Goal: Transaction & Acquisition: Book appointment/travel/reservation

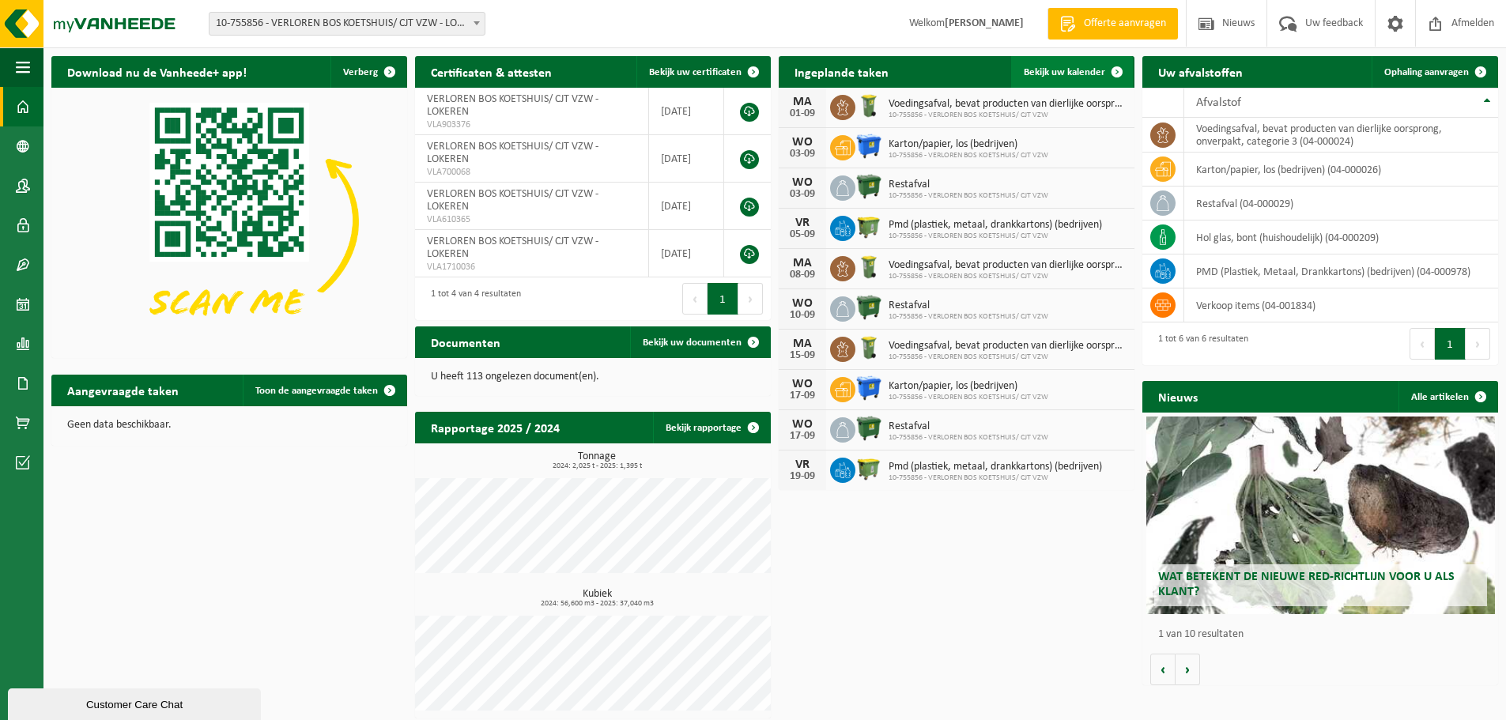
click at [1096, 67] on span "Bekijk uw kalender" at bounding box center [1064, 72] width 81 height 10
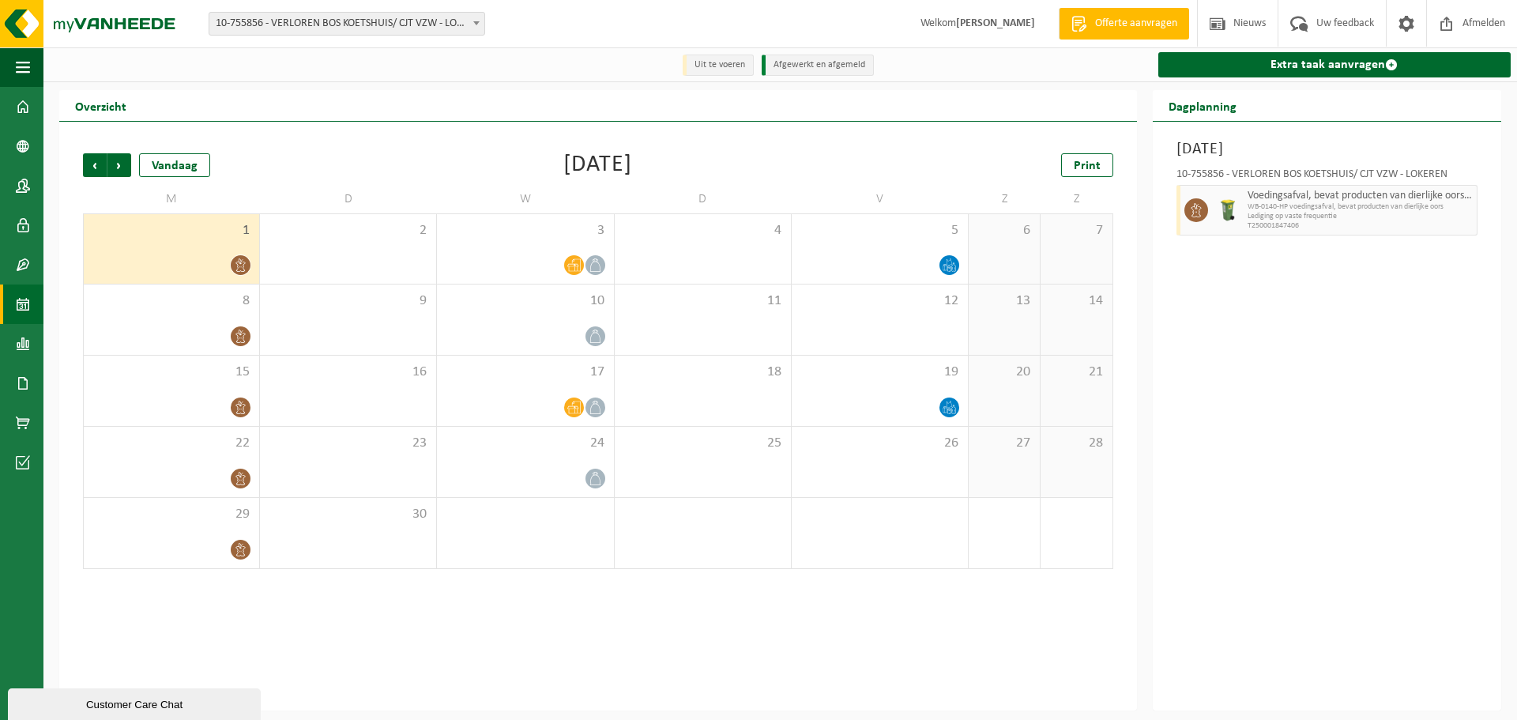
click at [153, 258] on div at bounding box center [172, 264] width 160 height 21
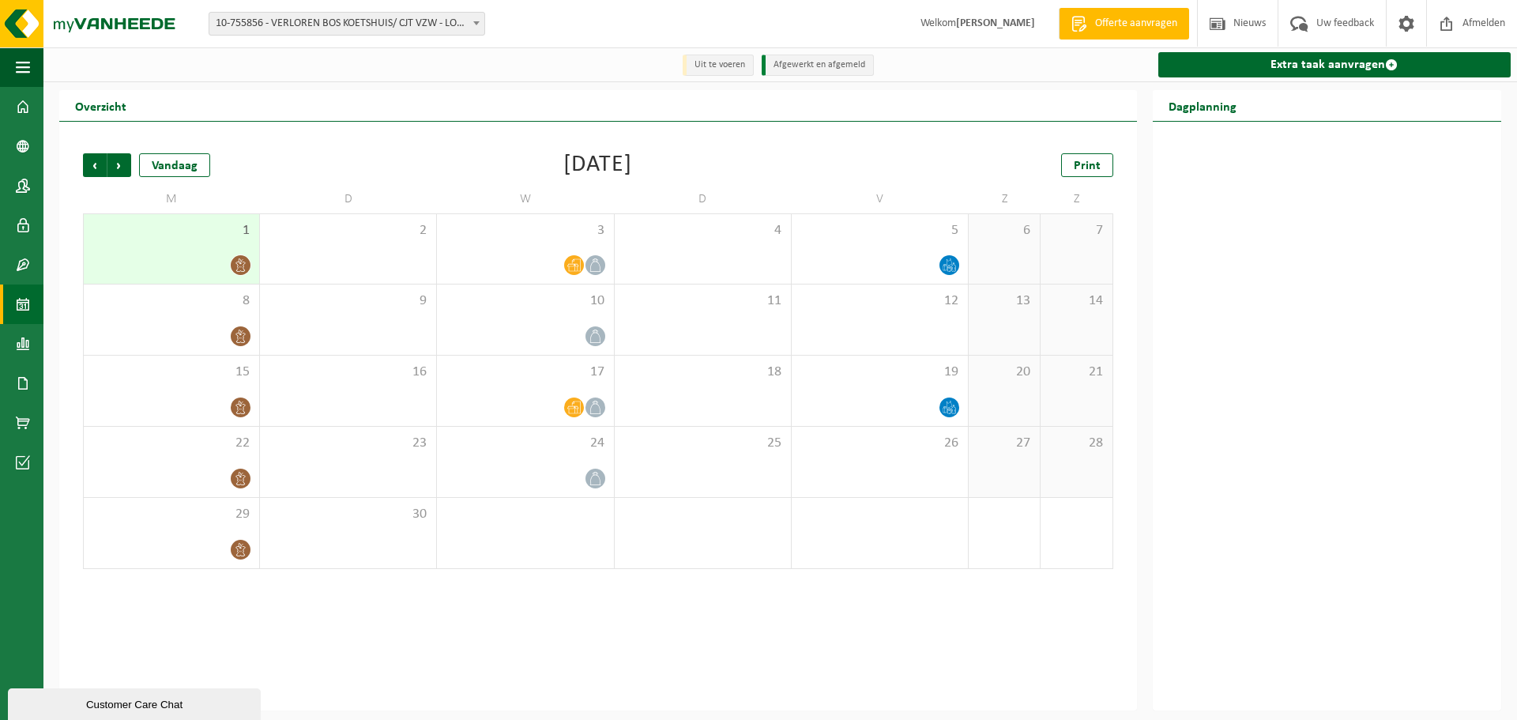
click at [181, 252] on div "1" at bounding box center [171, 249] width 175 height 70
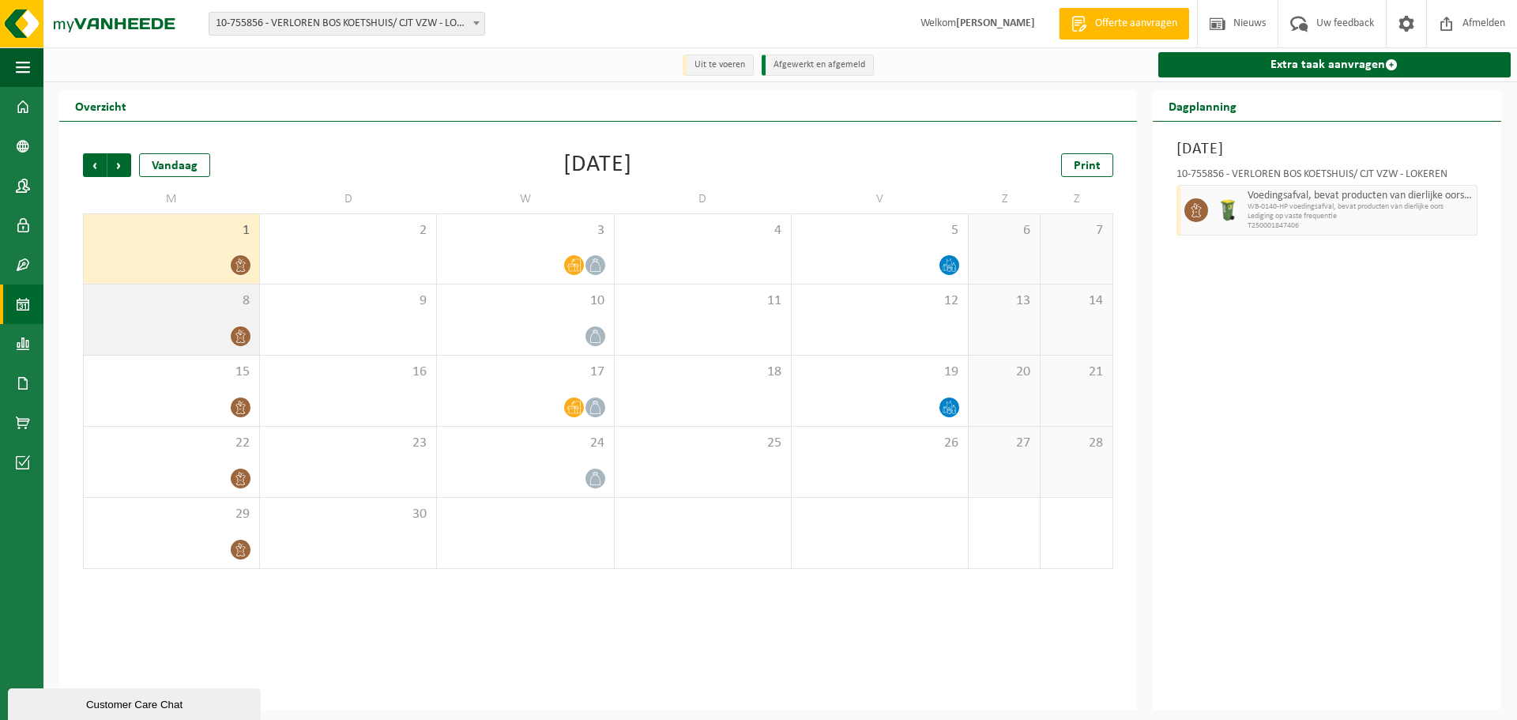
click at [168, 319] on div "8" at bounding box center [171, 320] width 175 height 70
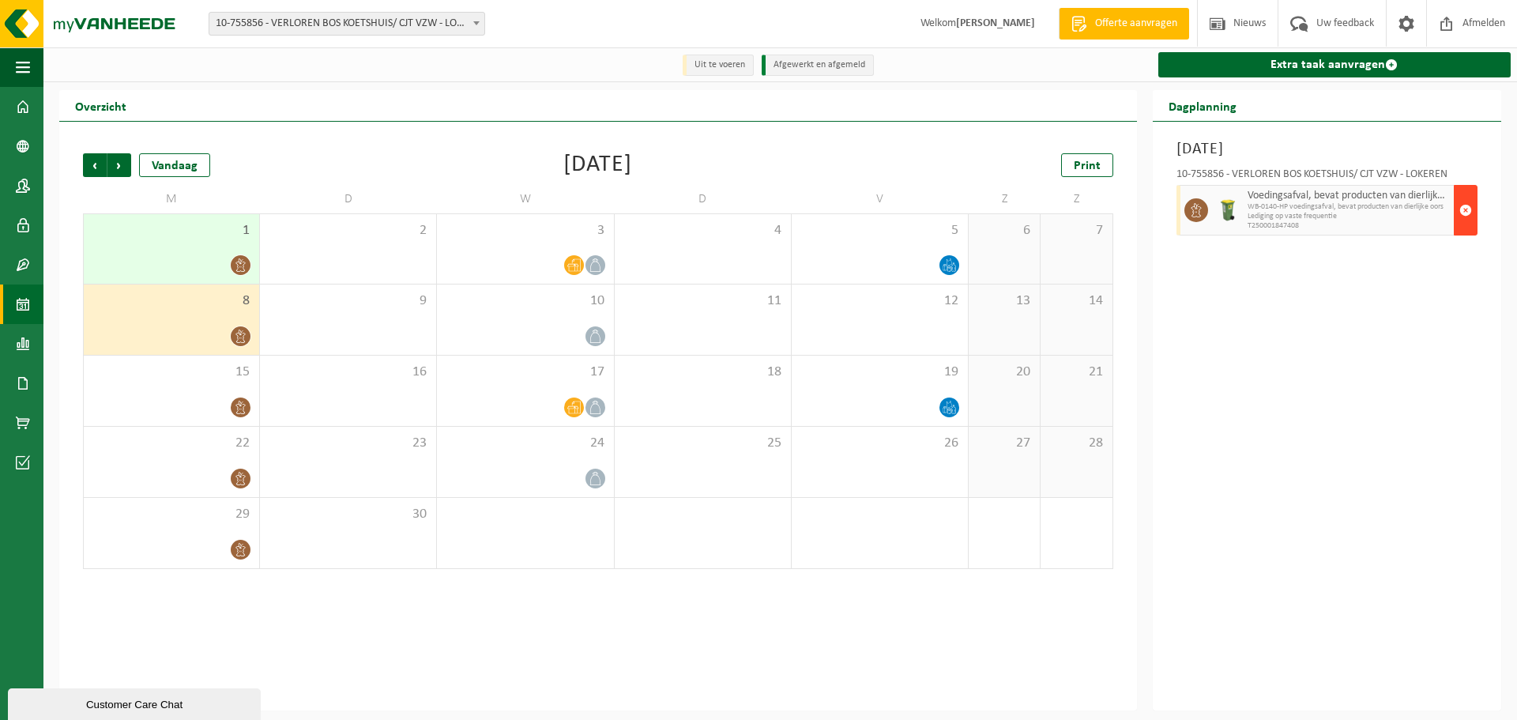
click at [1465, 213] on span "button" at bounding box center [1466, 210] width 13 height 32
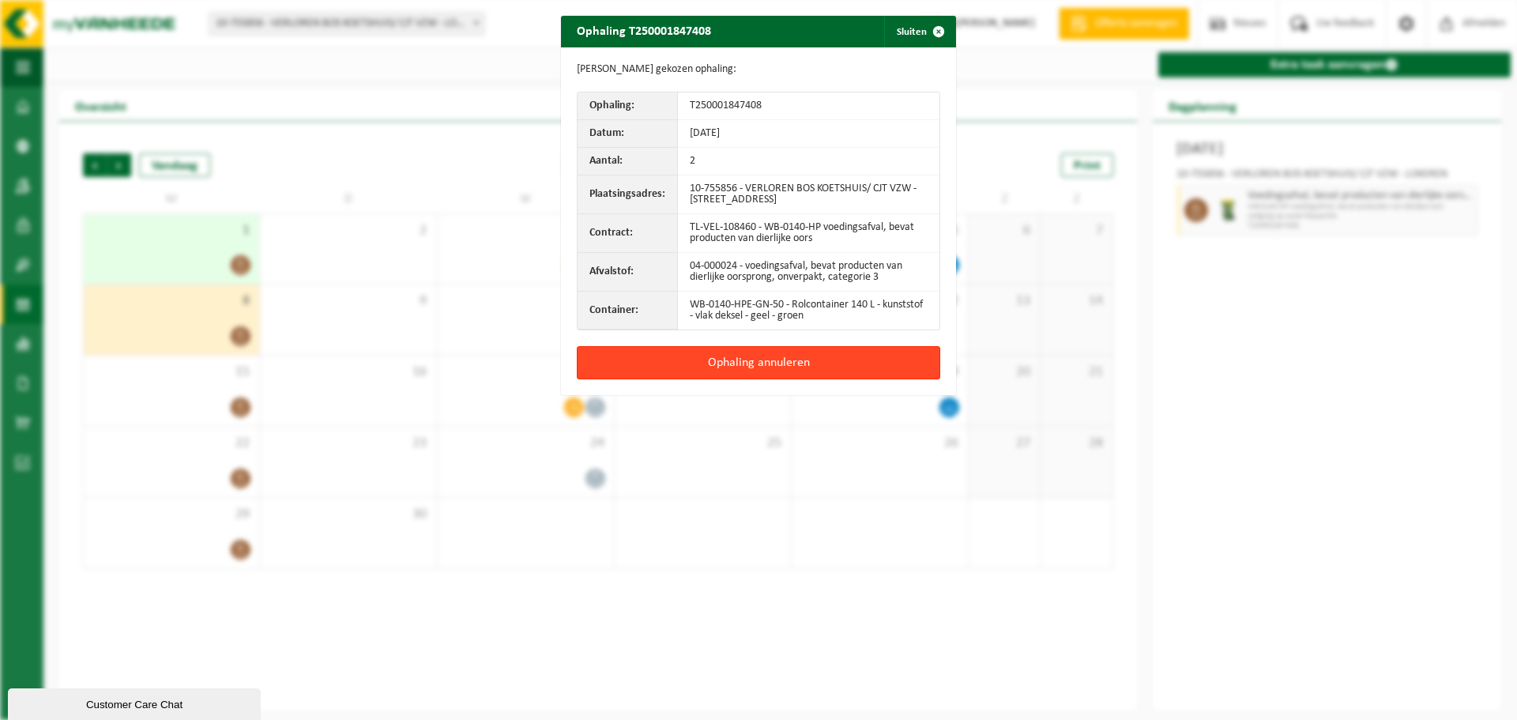
click at [760, 360] on button "Ophaling annuleren" at bounding box center [759, 362] width 364 height 33
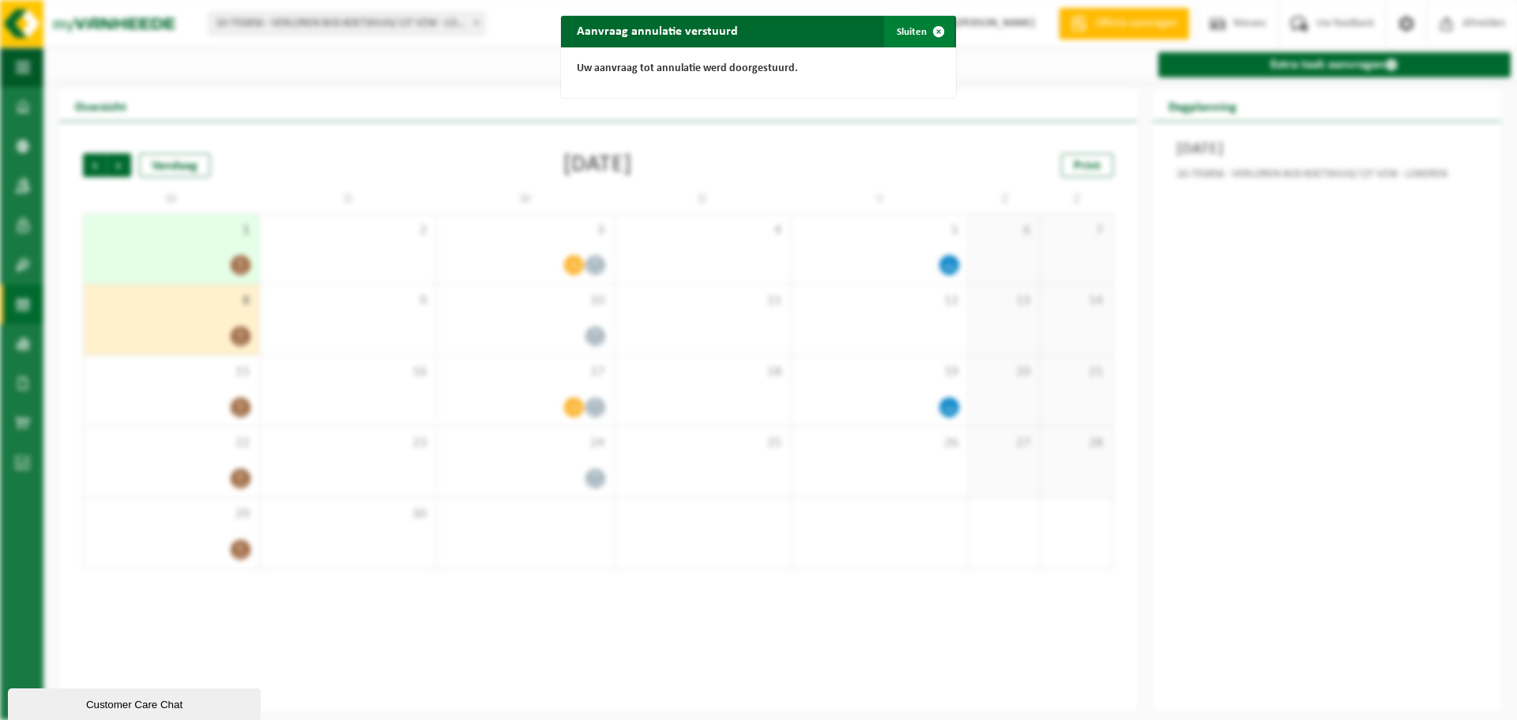
click at [909, 18] on button "Sluiten" at bounding box center [919, 32] width 70 height 32
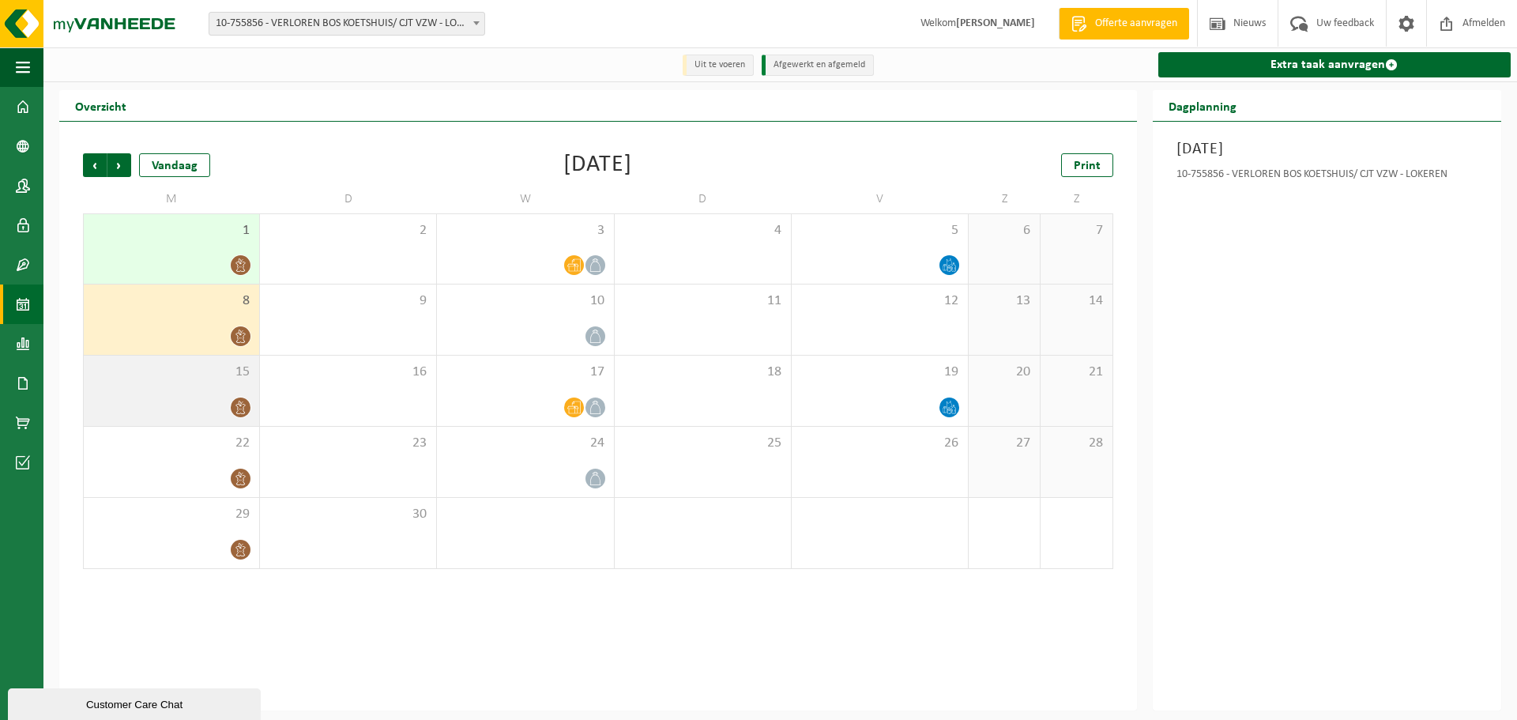
click at [201, 398] on div at bounding box center [172, 407] width 160 height 21
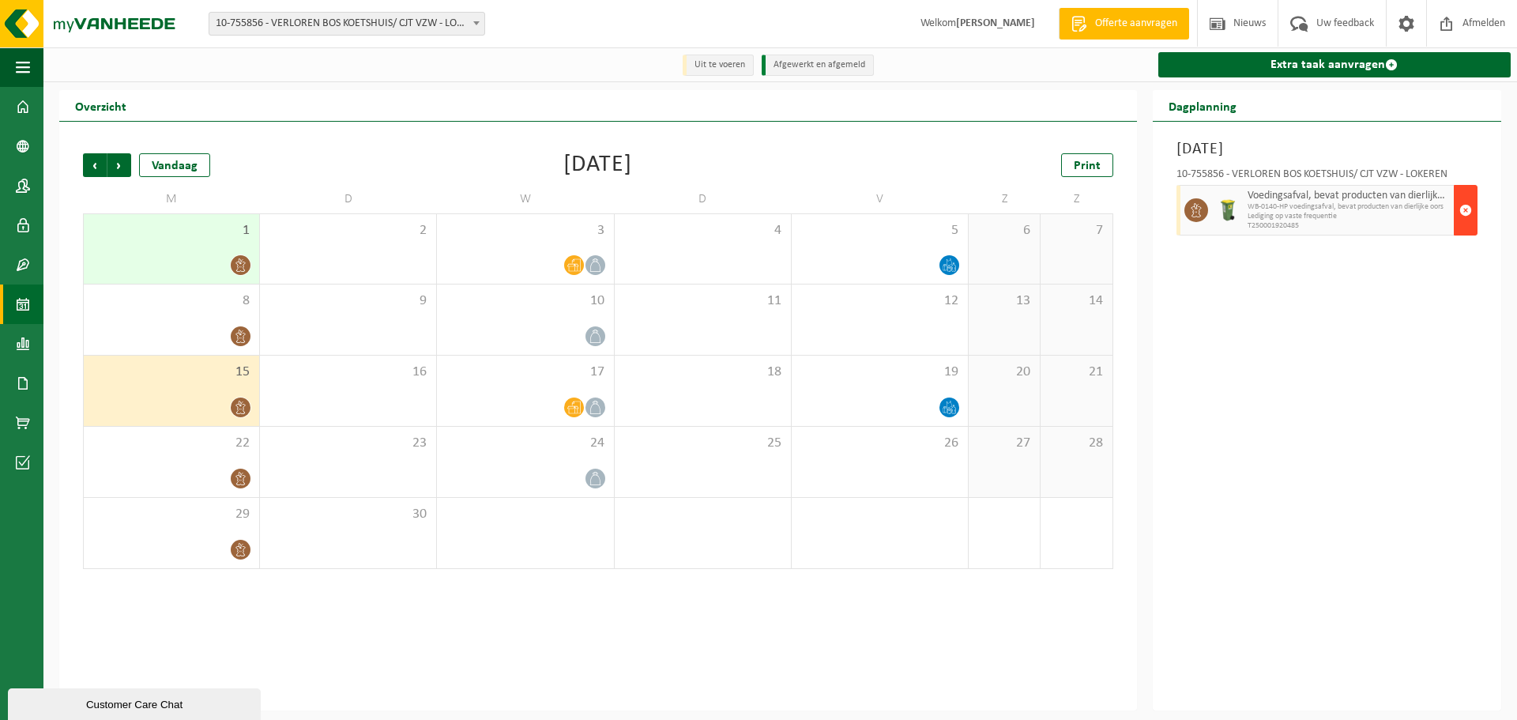
click at [1465, 210] on span "button" at bounding box center [1466, 210] width 13 height 32
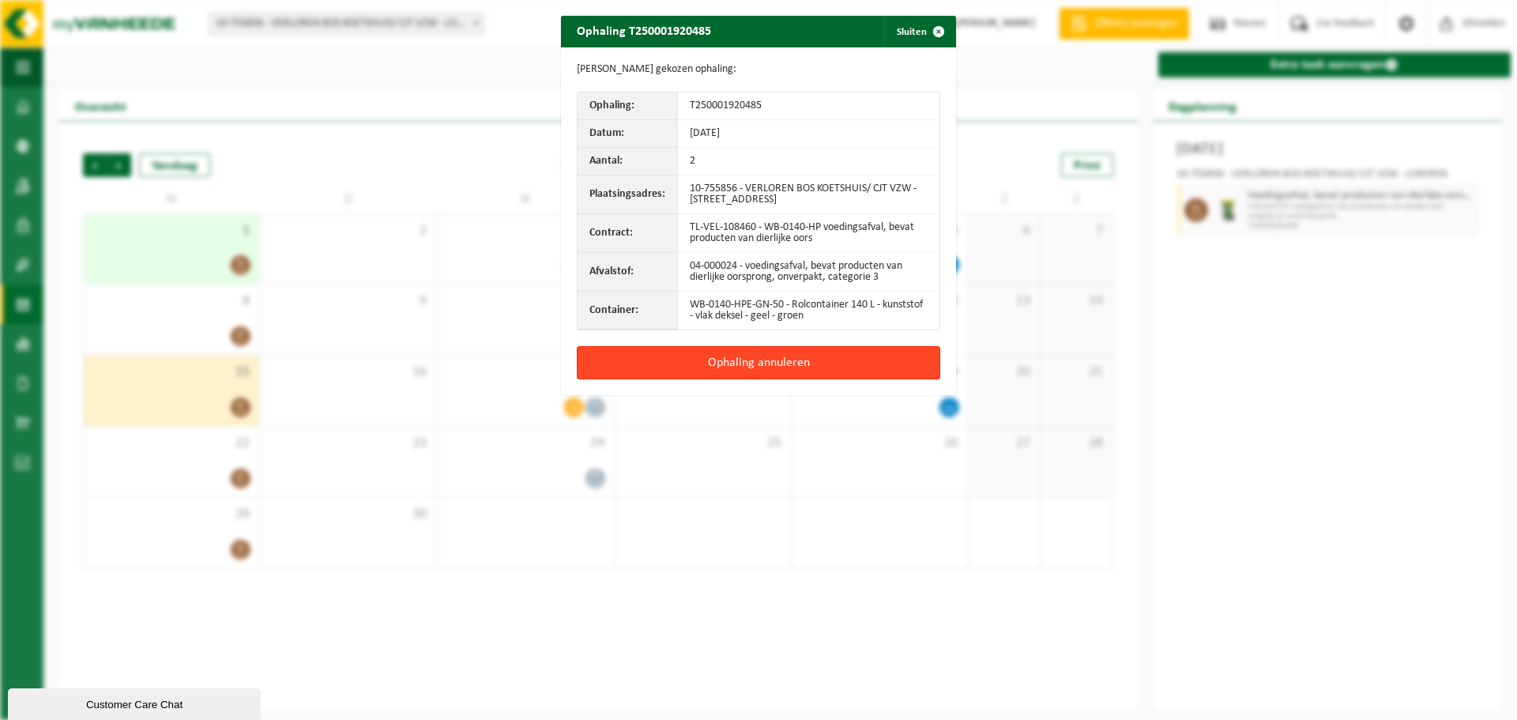
click at [751, 361] on button "Ophaling annuleren" at bounding box center [759, 362] width 364 height 33
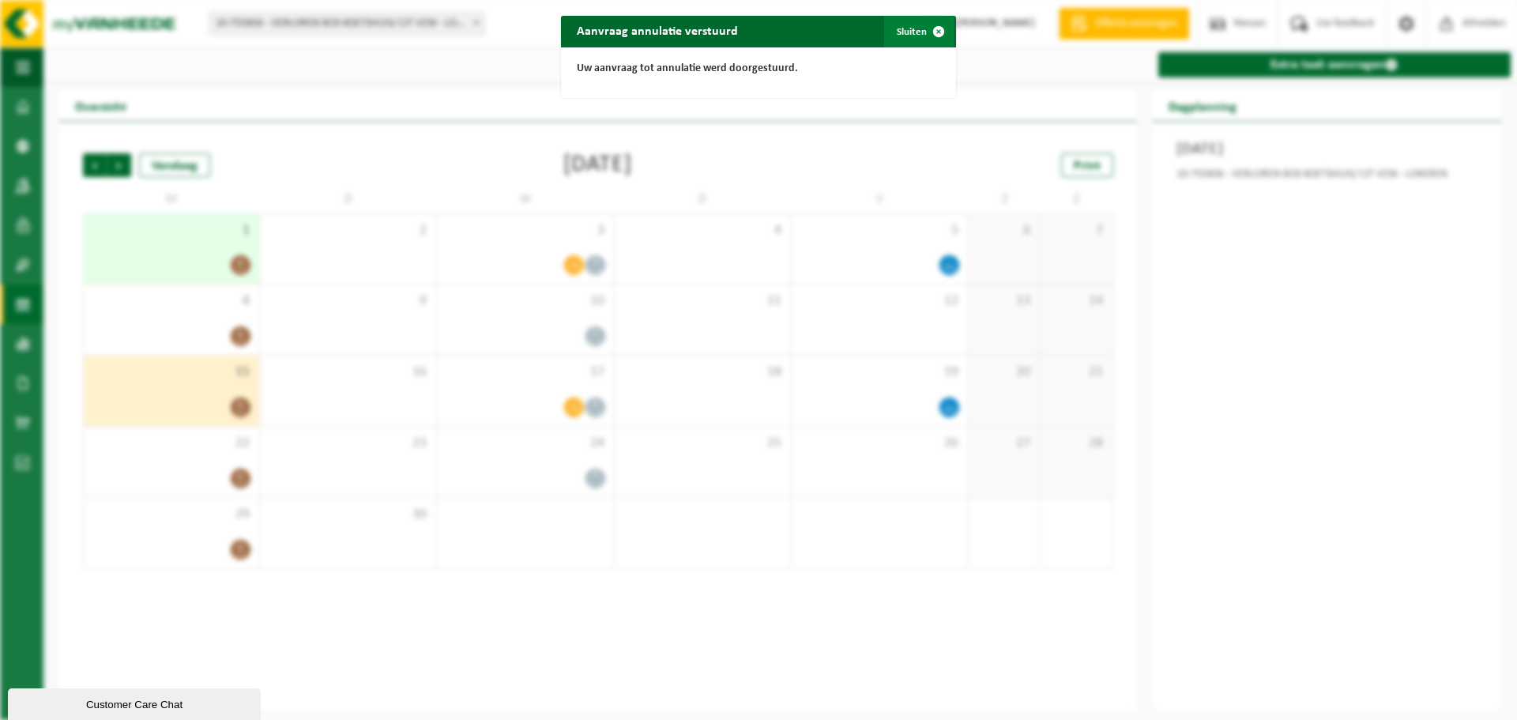
click at [923, 32] on span "button" at bounding box center [939, 32] width 32 height 32
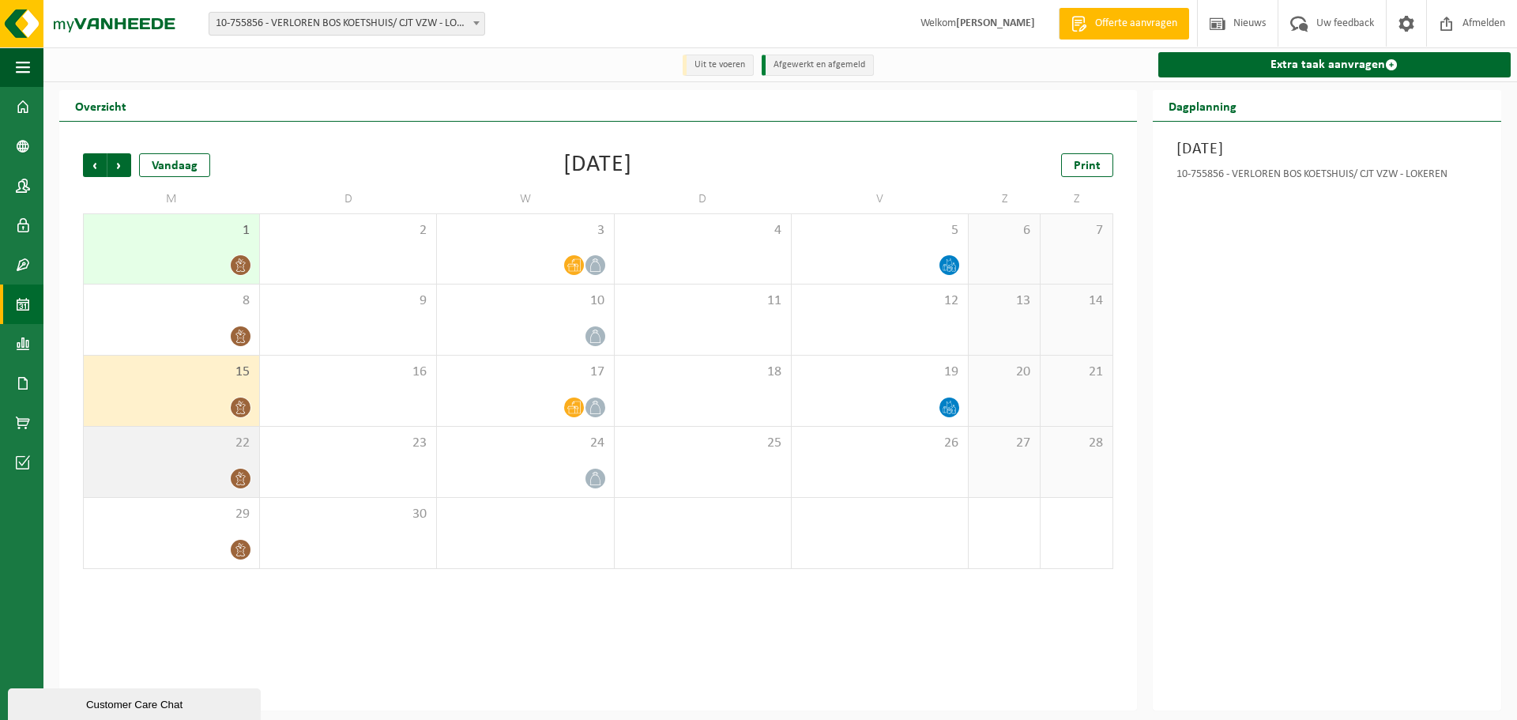
click at [182, 467] on div "22" at bounding box center [171, 462] width 175 height 70
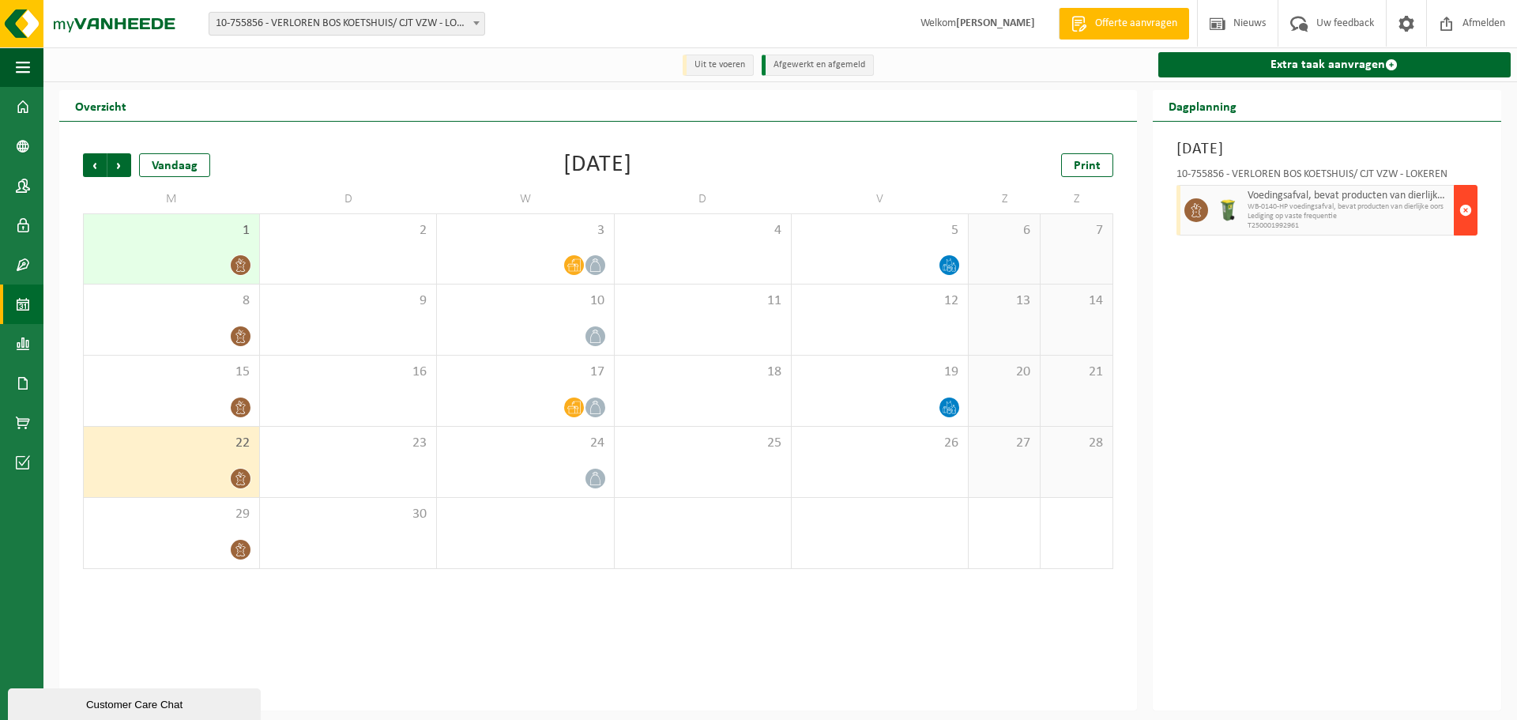
click at [1463, 209] on span "button" at bounding box center [1466, 210] width 13 height 32
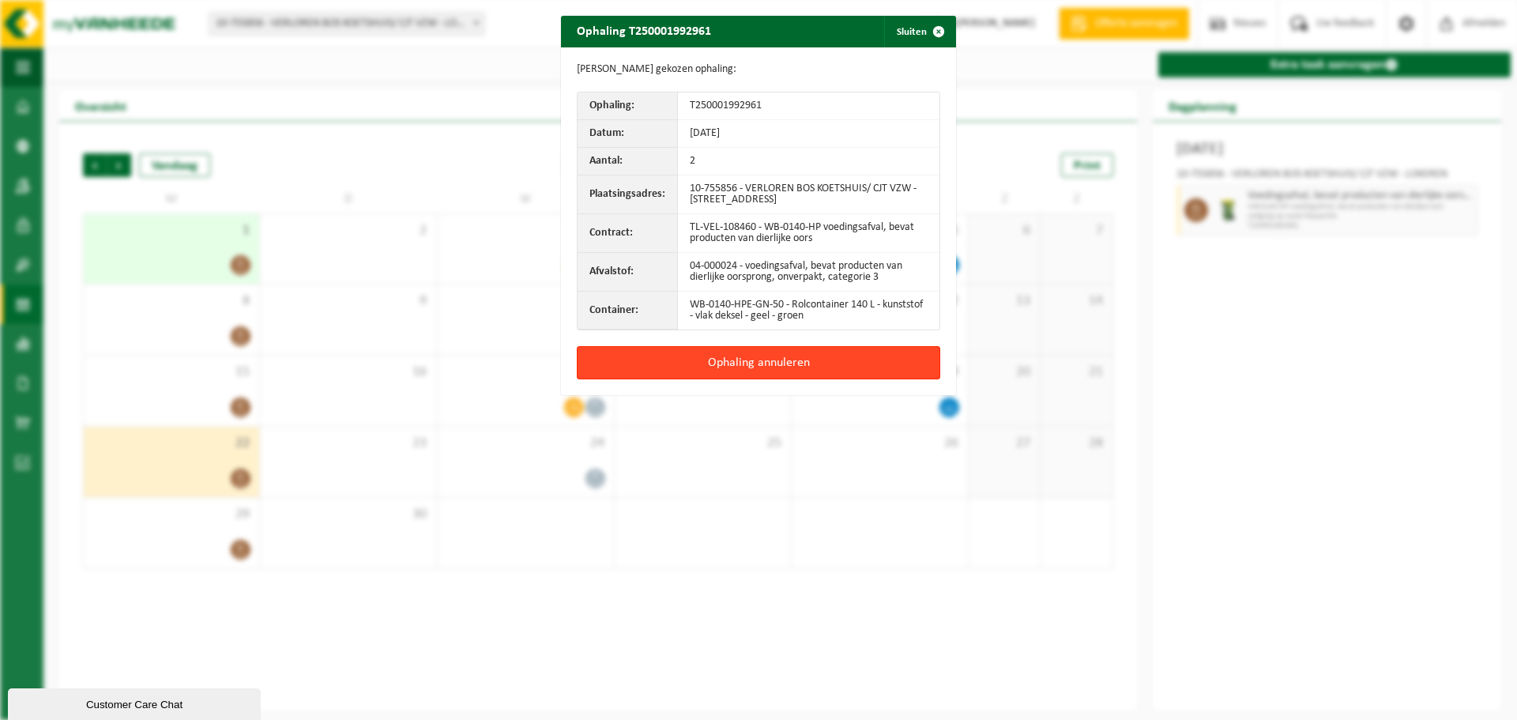
click at [763, 364] on button "Ophaling annuleren" at bounding box center [759, 362] width 364 height 33
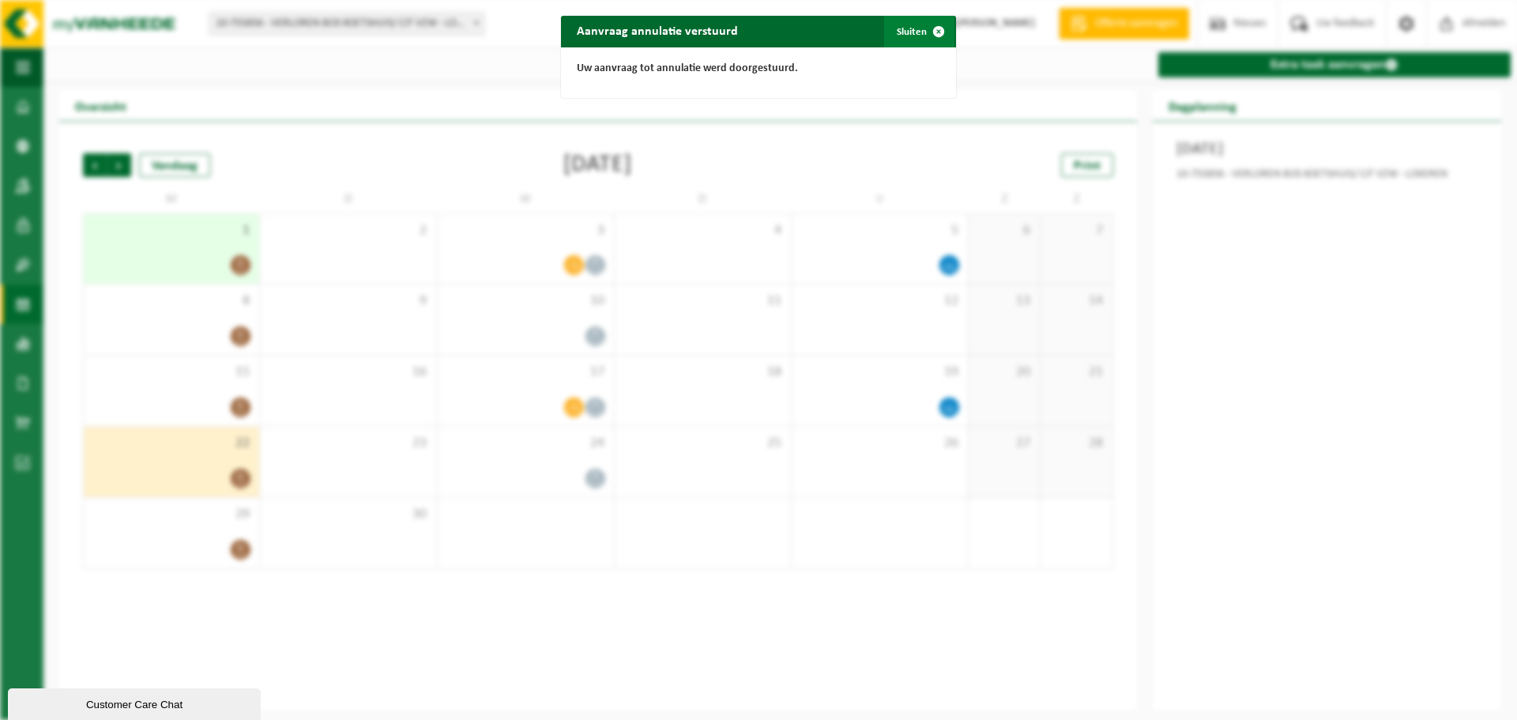
click at [911, 25] on button "Sluiten" at bounding box center [919, 32] width 70 height 32
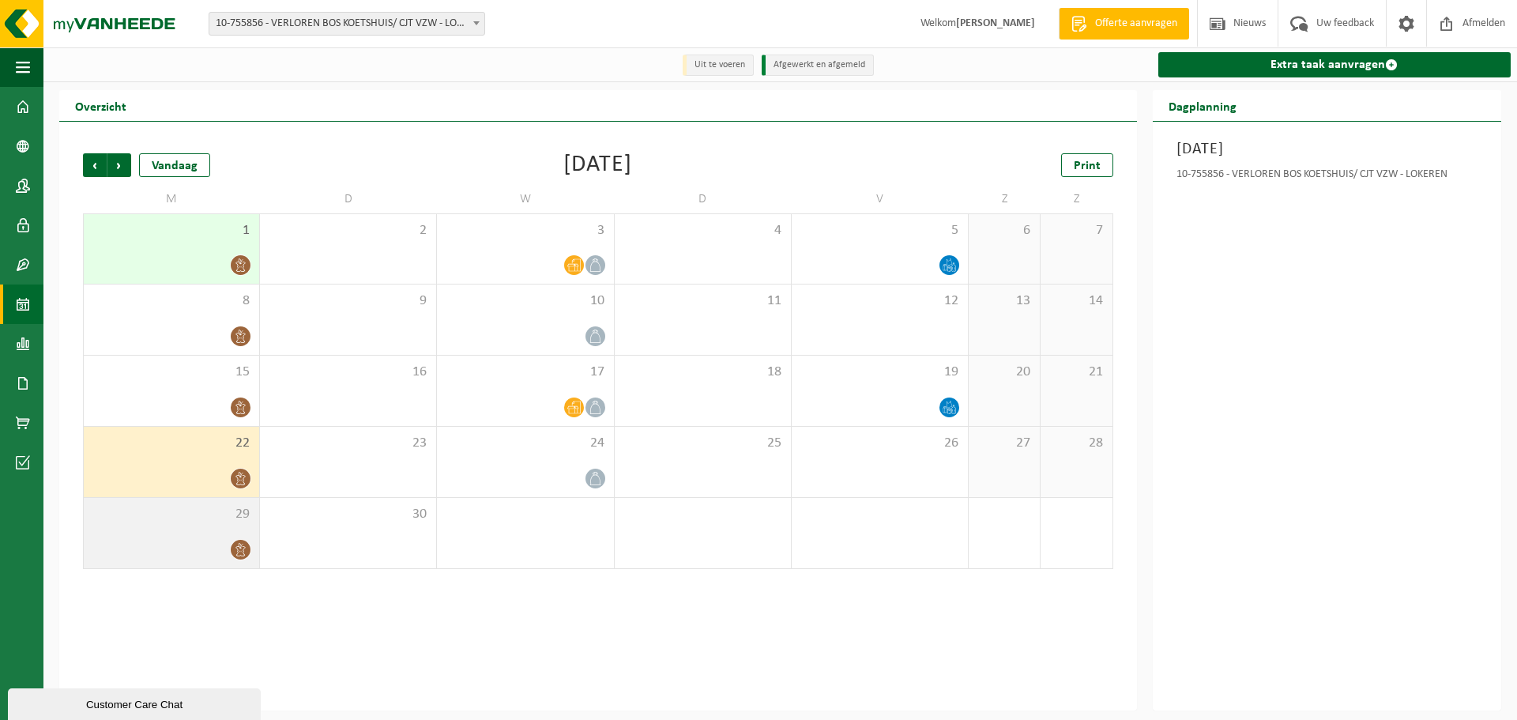
click at [172, 539] on div "29" at bounding box center [171, 533] width 175 height 70
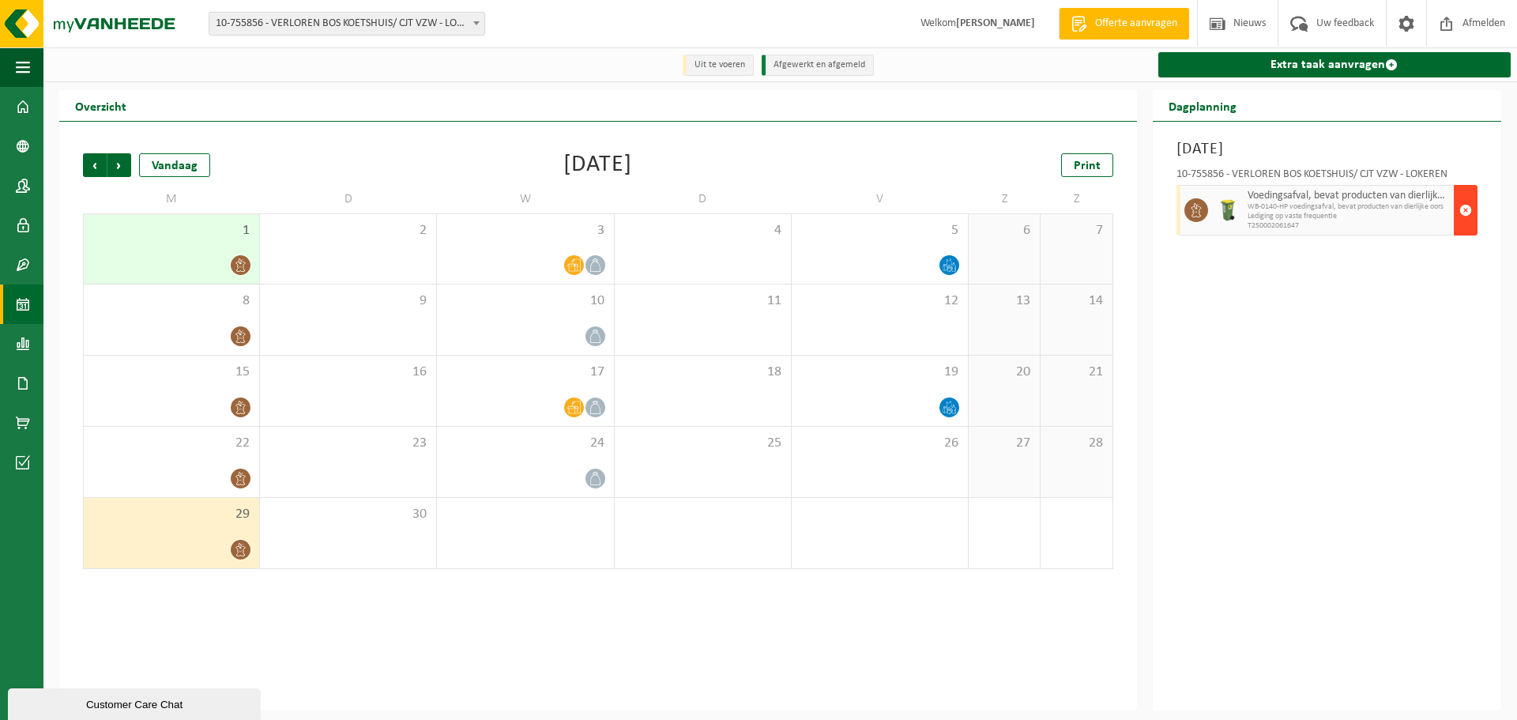
click at [1463, 205] on span "button" at bounding box center [1466, 210] width 13 height 32
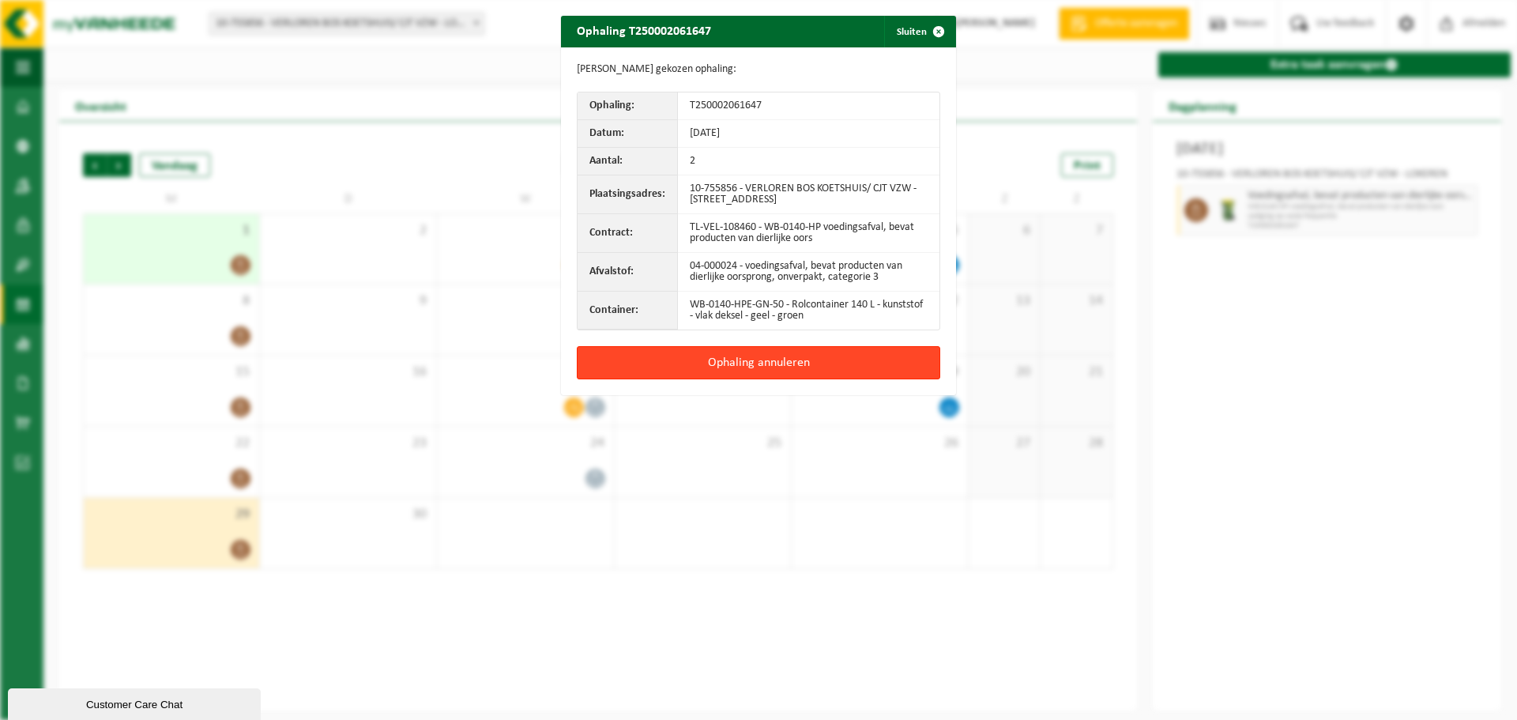
click at [832, 370] on button "Ophaling annuleren" at bounding box center [759, 362] width 364 height 33
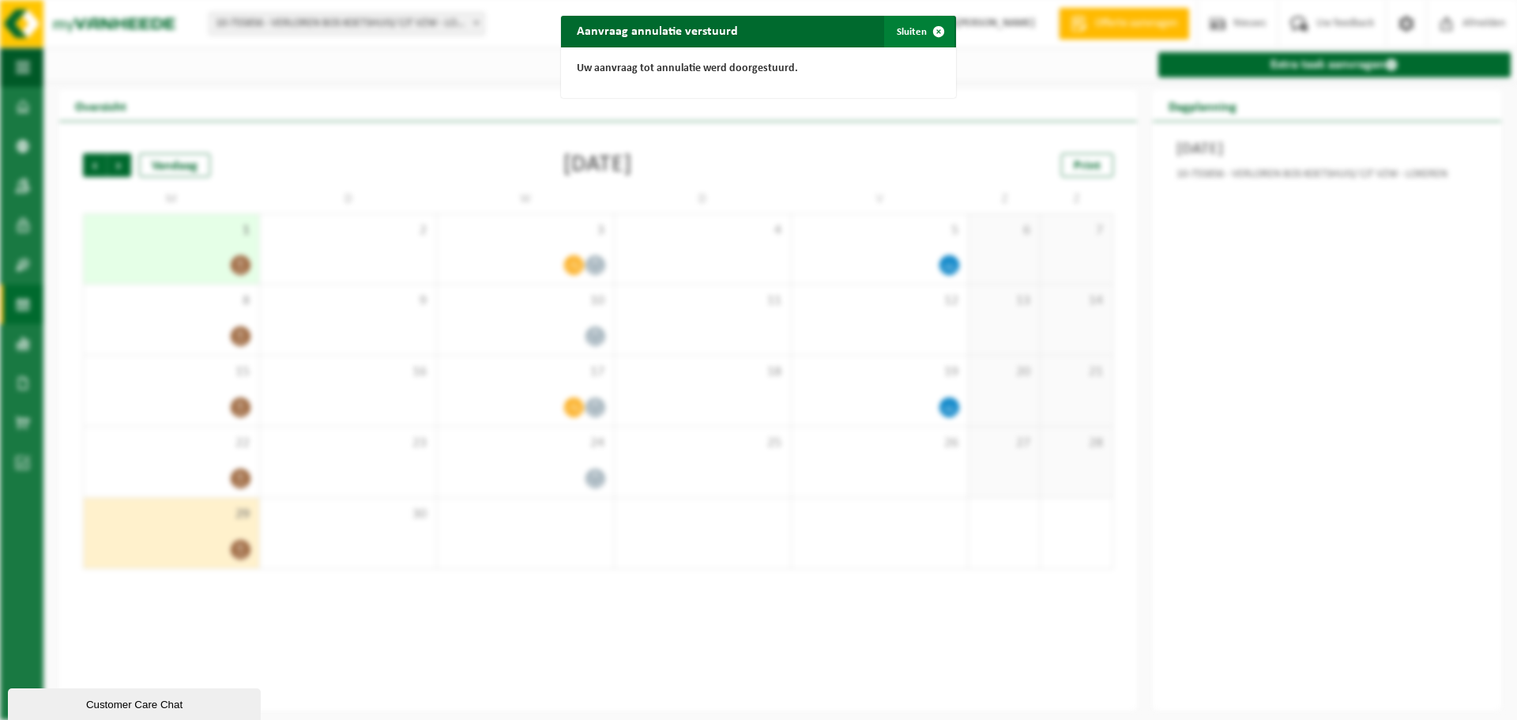
click at [909, 26] on button "Sluiten" at bounding box center [919, 32] width 70 height 32
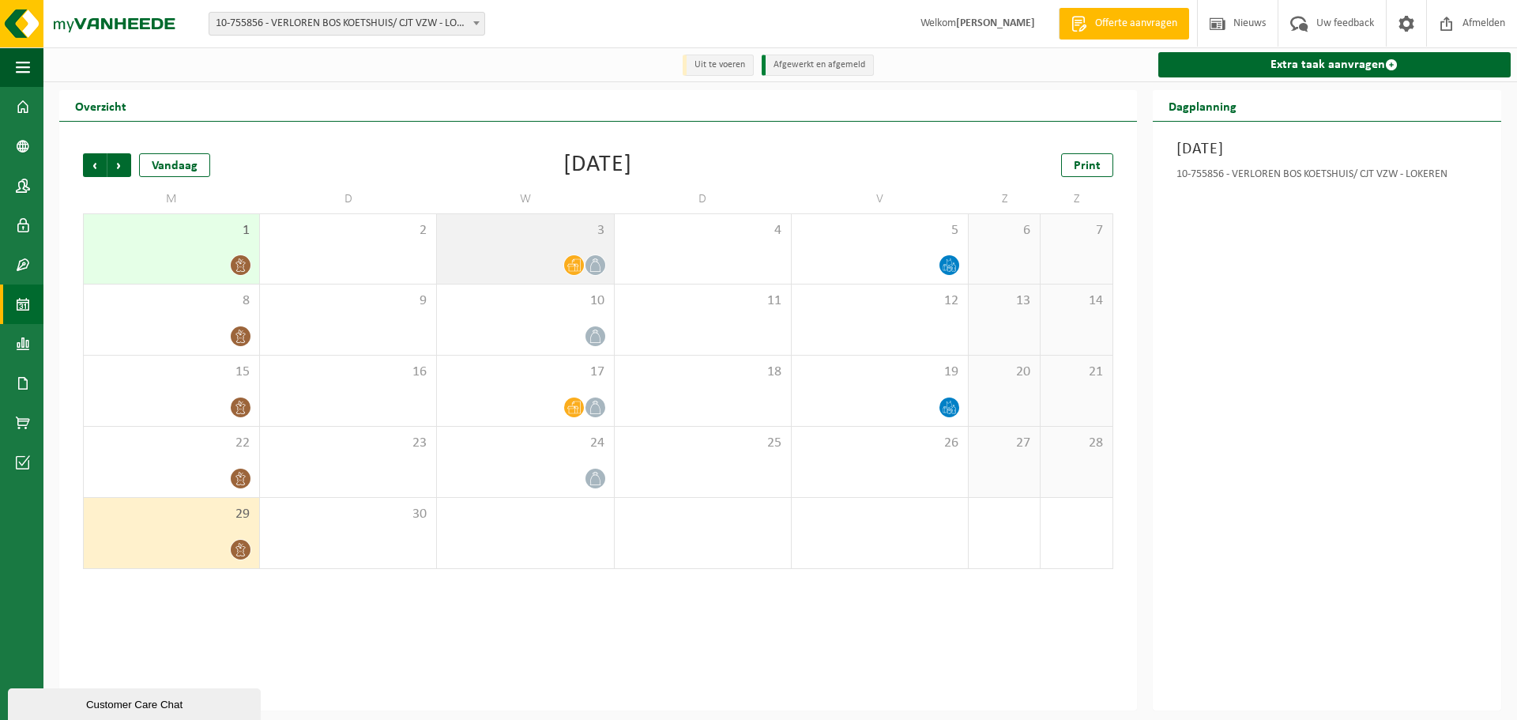
click at [584, 238] on span "3" at bounding box center [525, 230] width 160 height 17
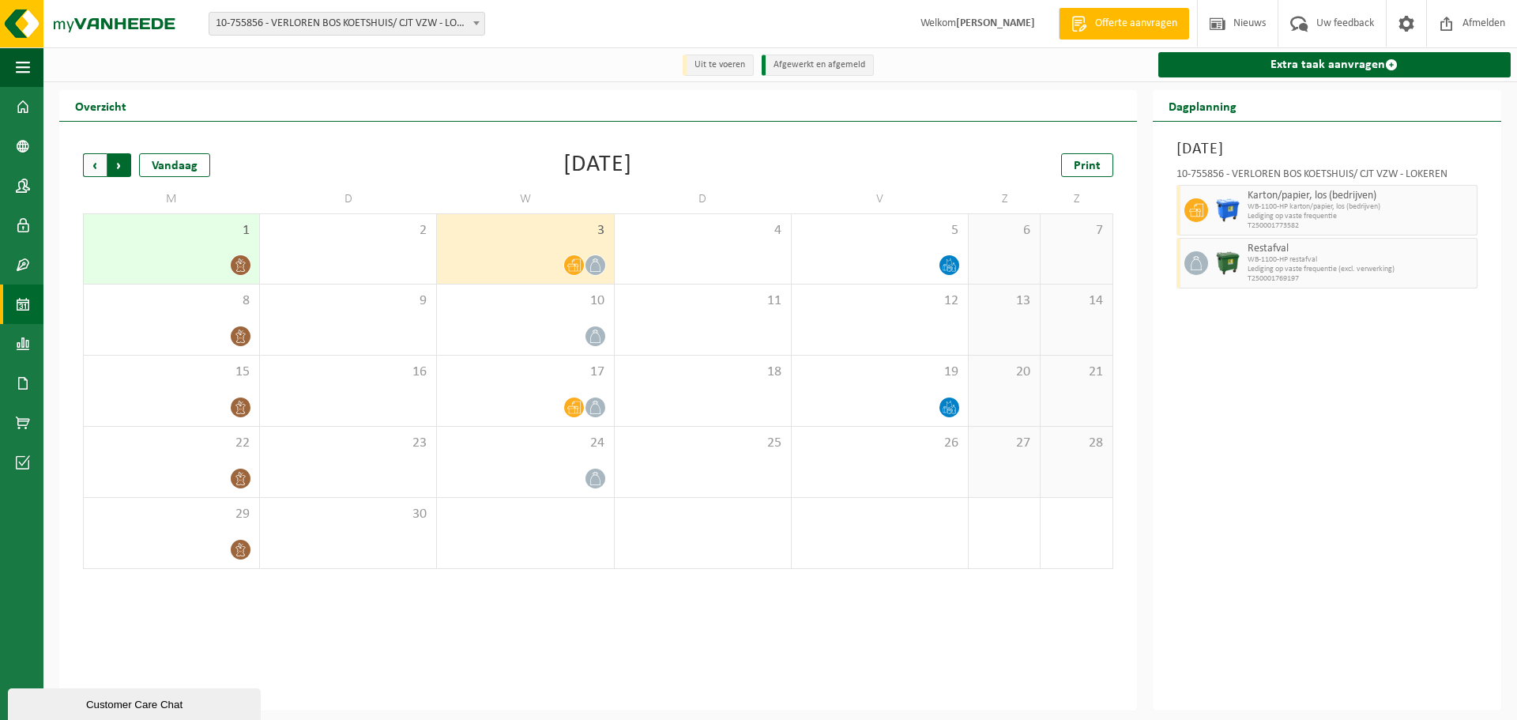
click at [96, 171] on span "Vorige" at bounding box center [95, 165] width 24 height 24
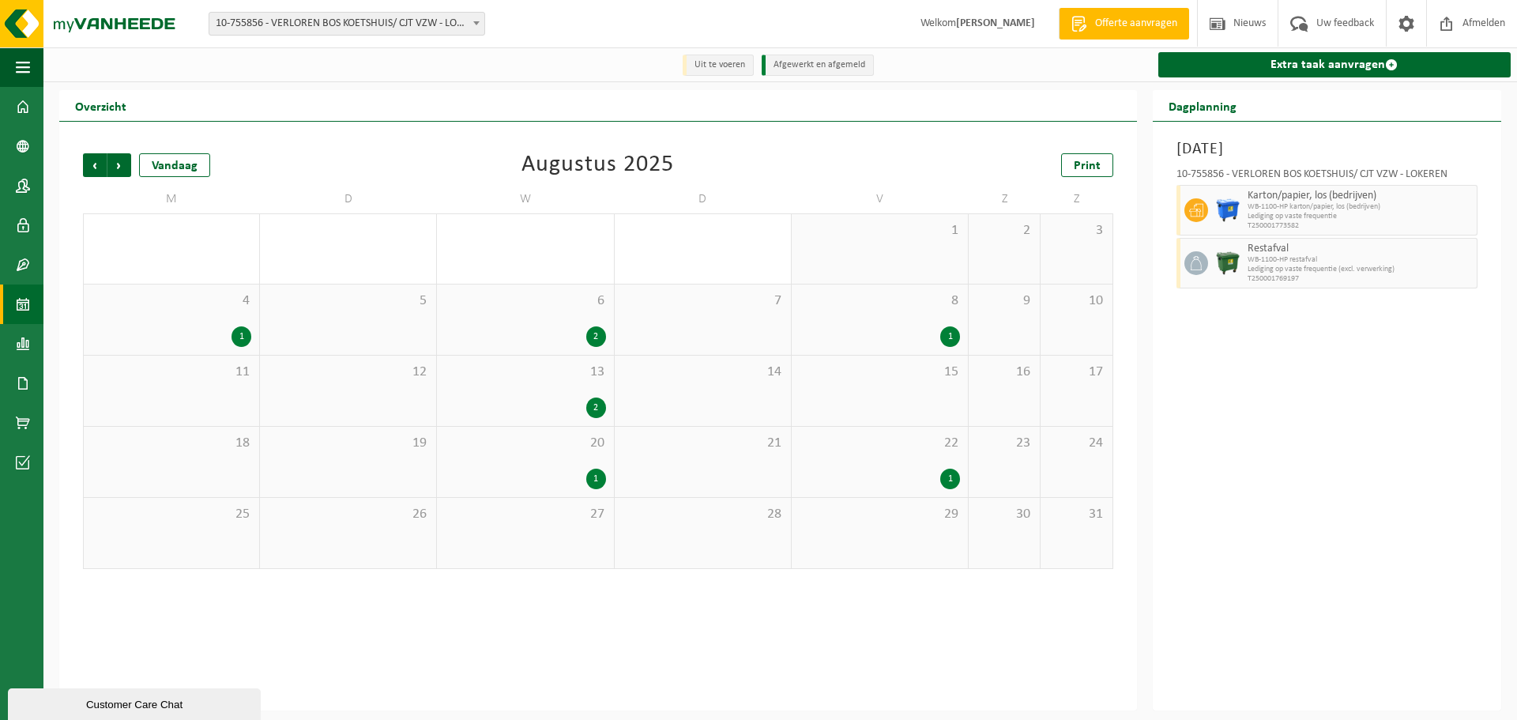
click at [933, 468] on div "22 1" at bounding box center [880, 462] width 176 height 70
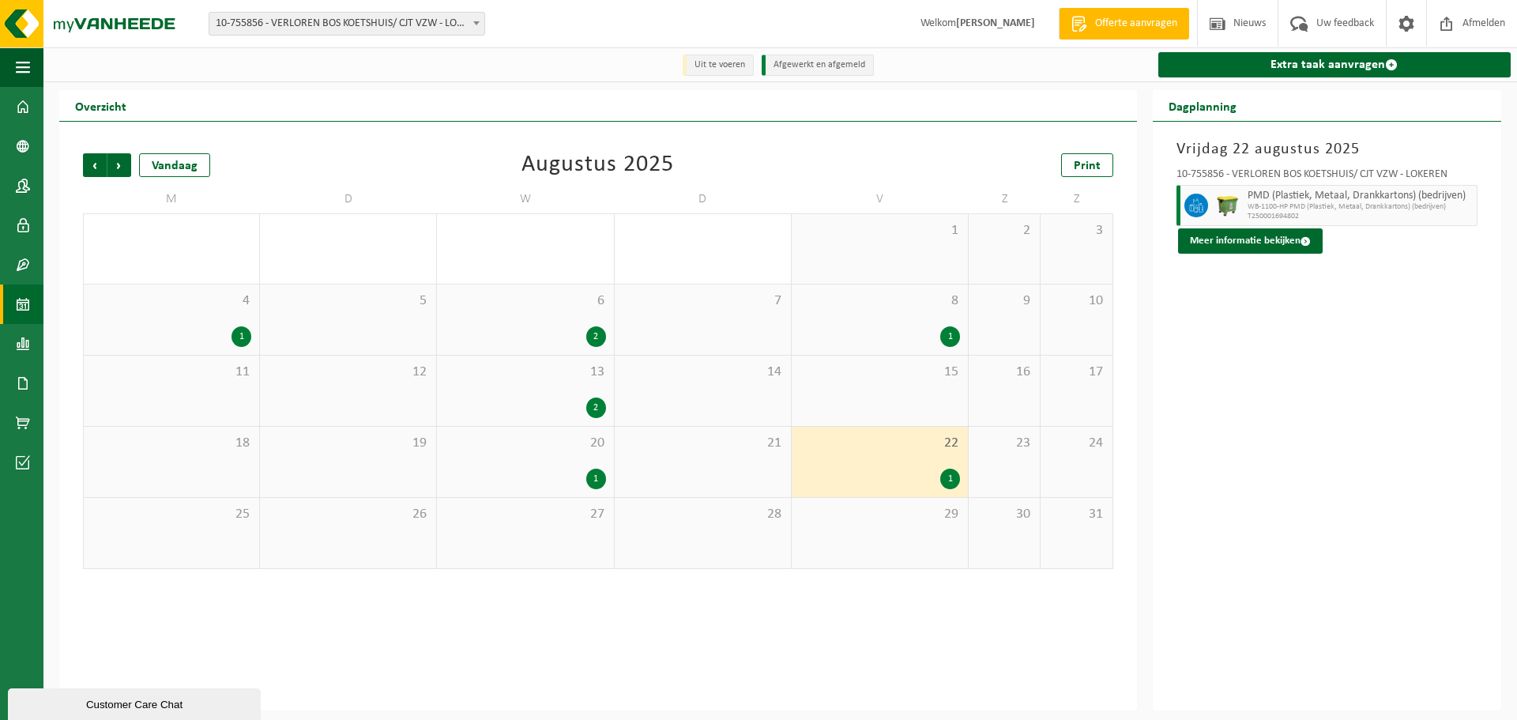
click at [582, 466] on div "20 1" at bounding box center [525, 462] width 176 height 70
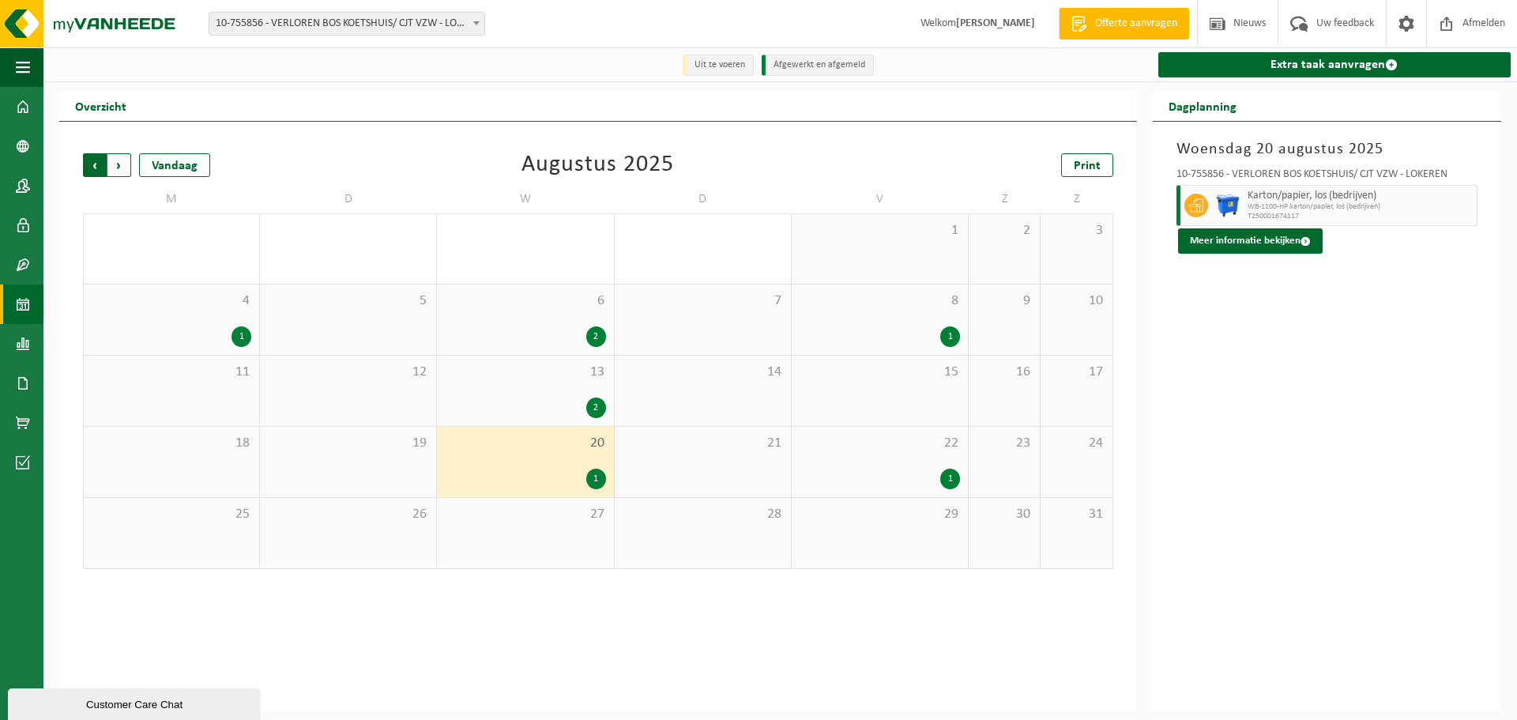
click at [126, 169] on span "Volgende" at bounding box center [119, 165] width 24 height 24
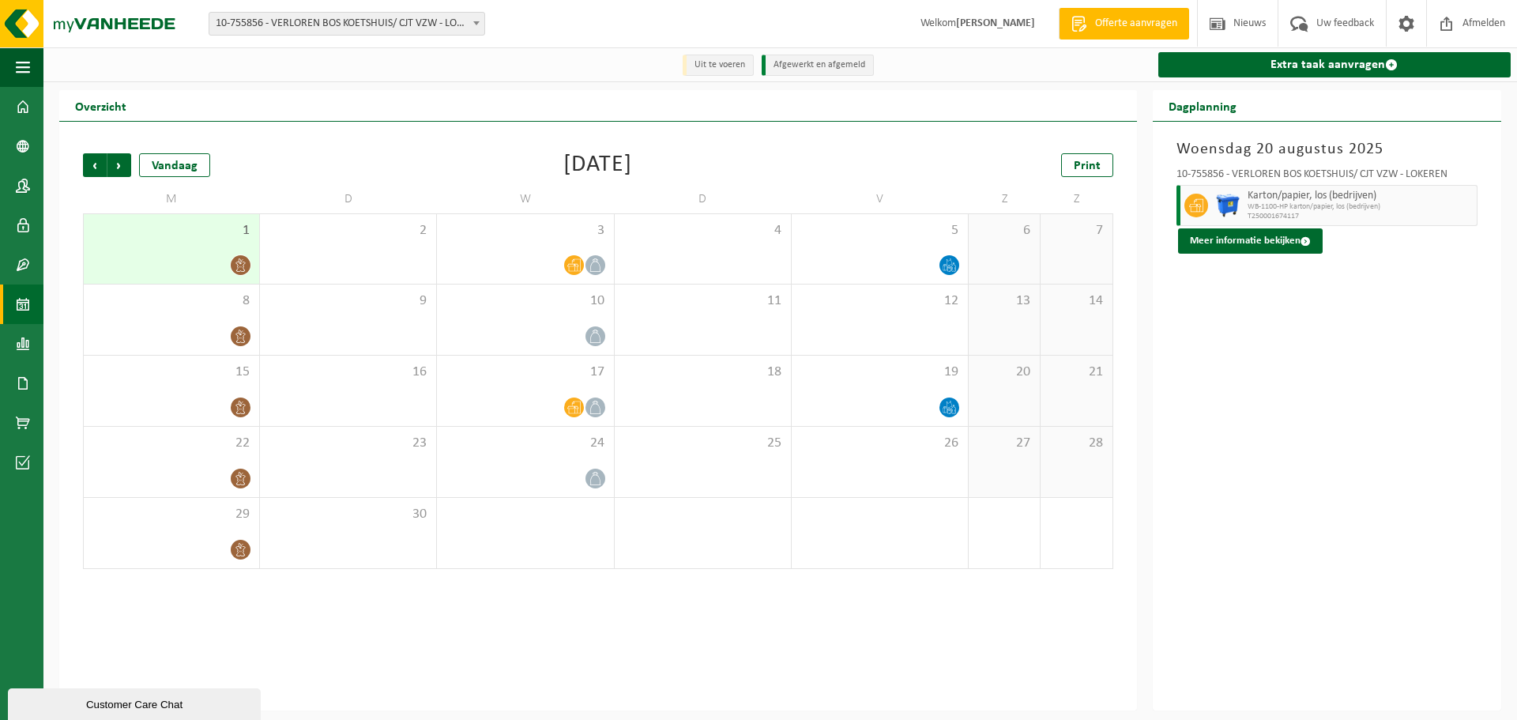
click at [452, 28] on span "10-755856 - VERLOREN BOS KOETSHUIS/ CJT VZW - LOKEREN" at bounding box center [346, 24] width 275 height 22
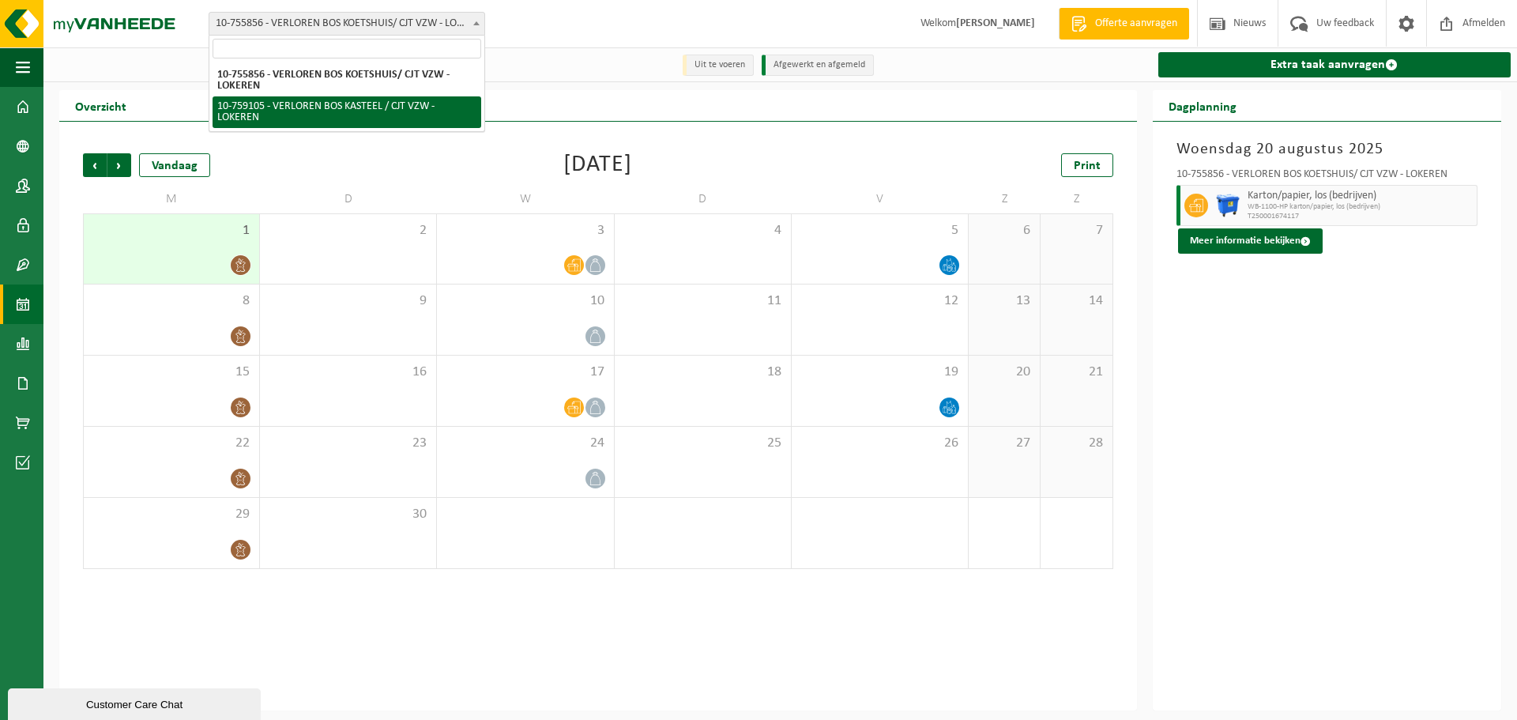
select select "9721"
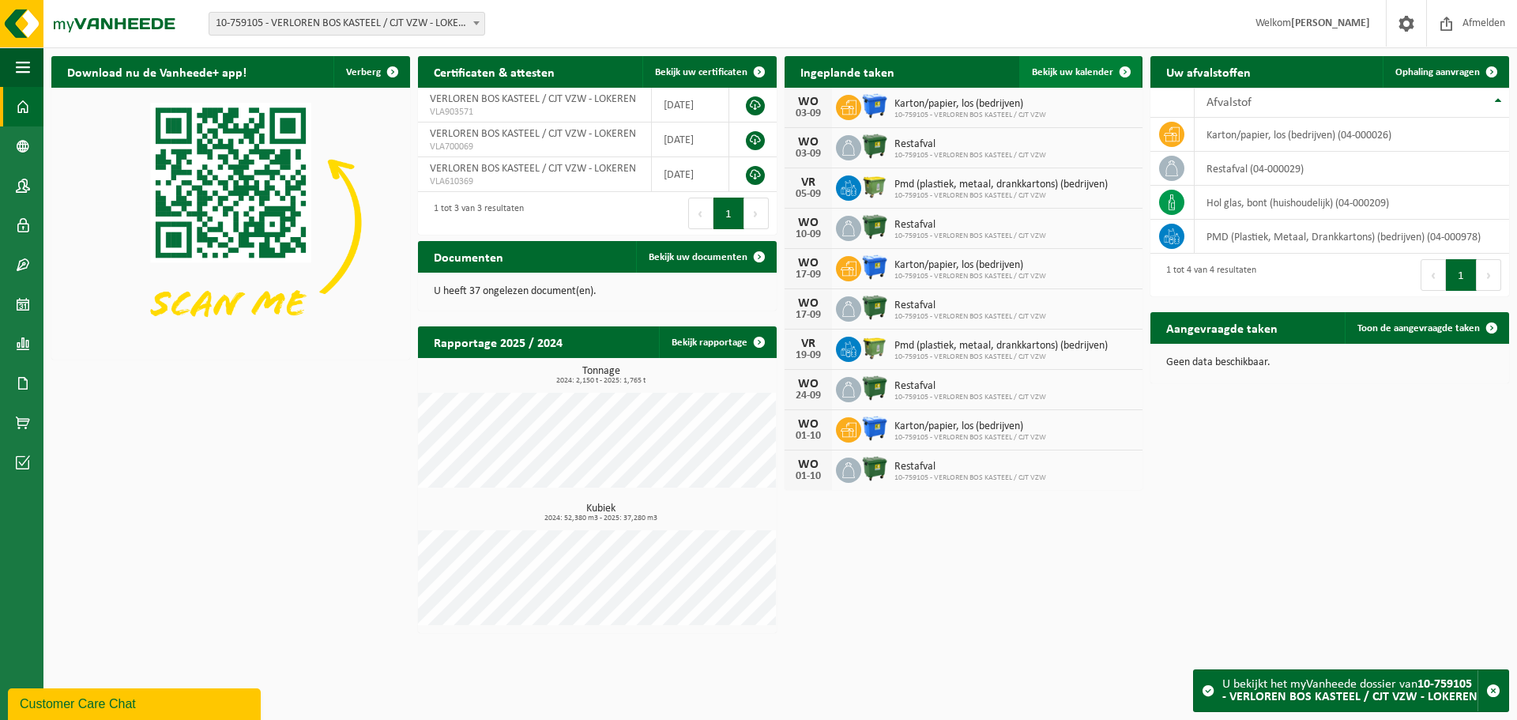
click at [1084, 64] on link "Bekijk uw kalender" at bounding box center [1081, 72] width 122 height 32
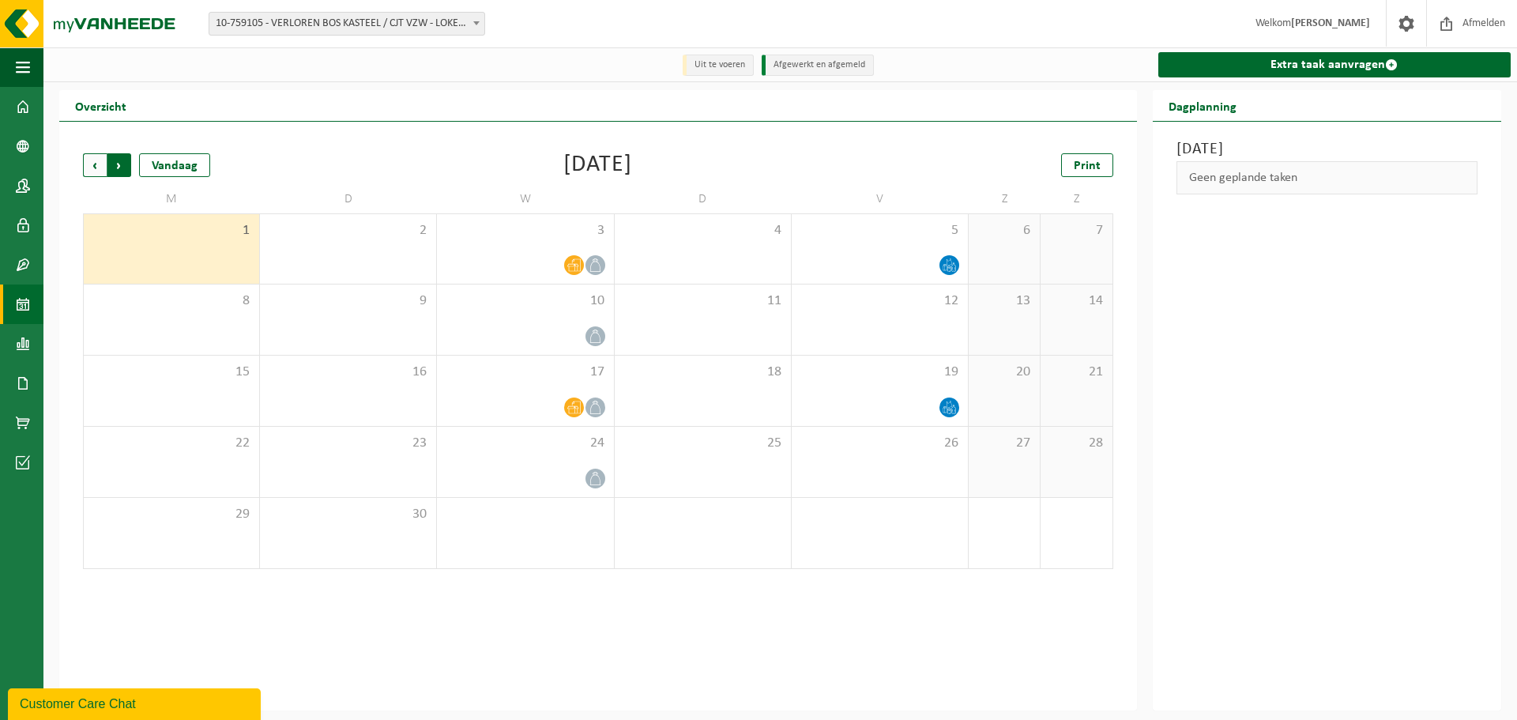
click at [96, 168] on span "Vorige" at bounding box center [95, 165] width 24 height 24
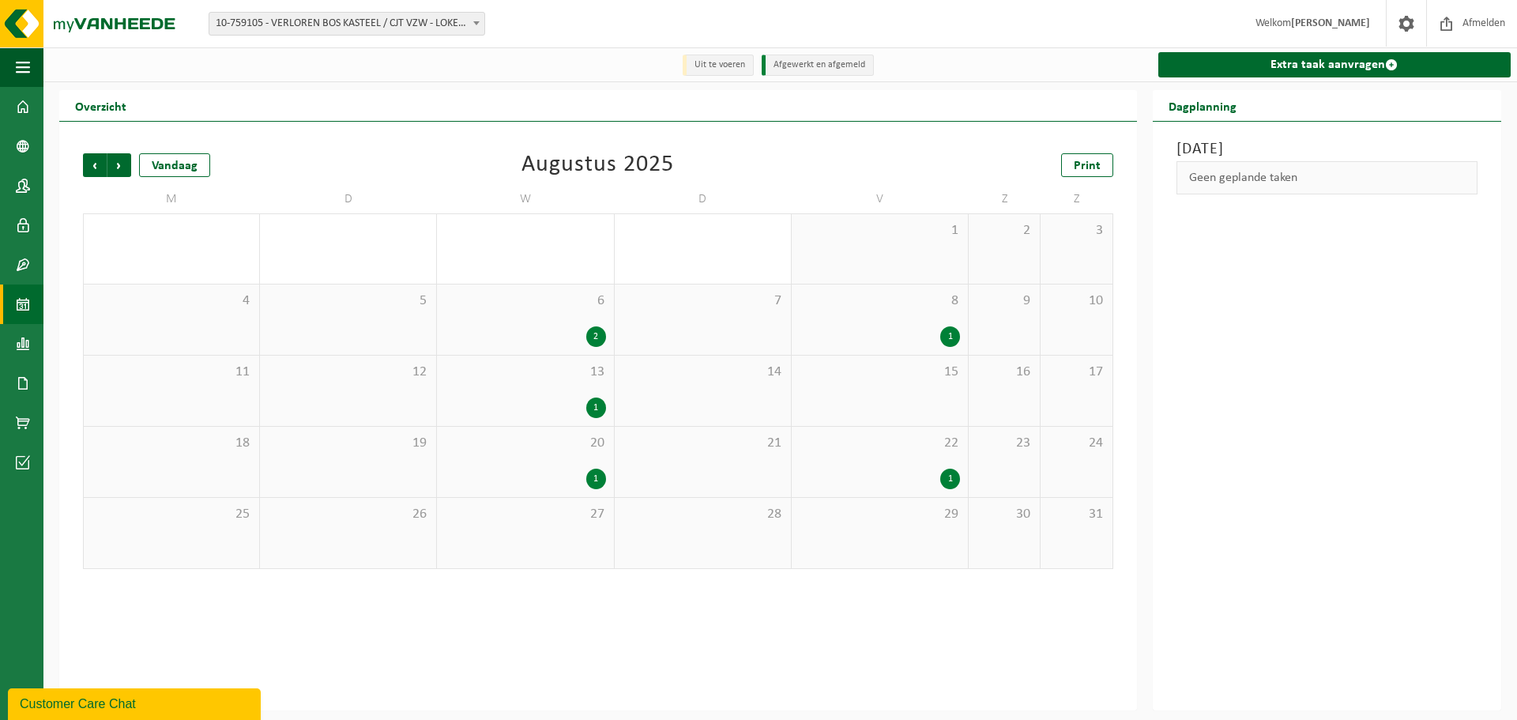
click at [571, 460] on div "20 1" at bounding box center [525, 462] width 176 height 70
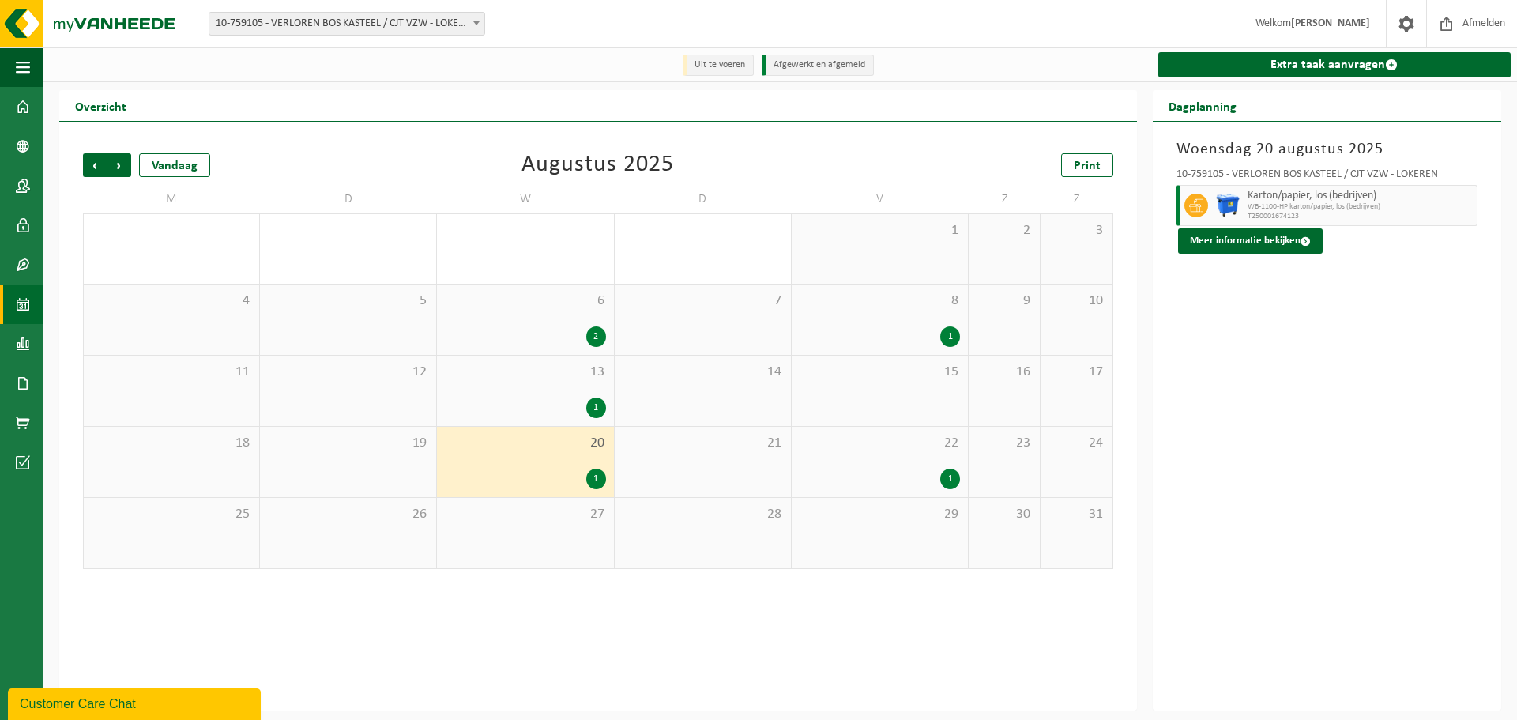
click at [907, 457] on div "22 1" at bounding box center [880, 462] width 176 height 70
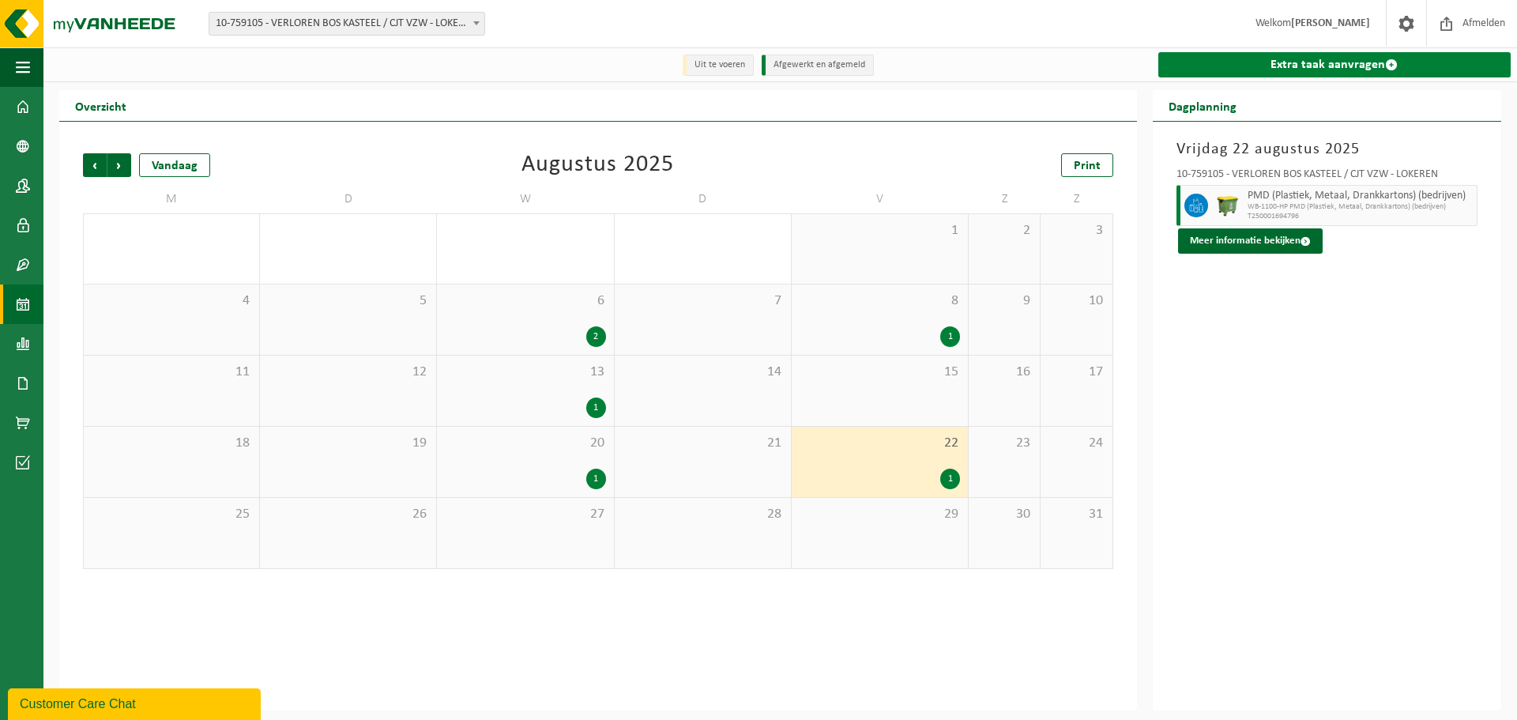
click at [1302, 65] on link "Extra taak aanvragen" at bounding box center [1335, 64] width 353 height 25
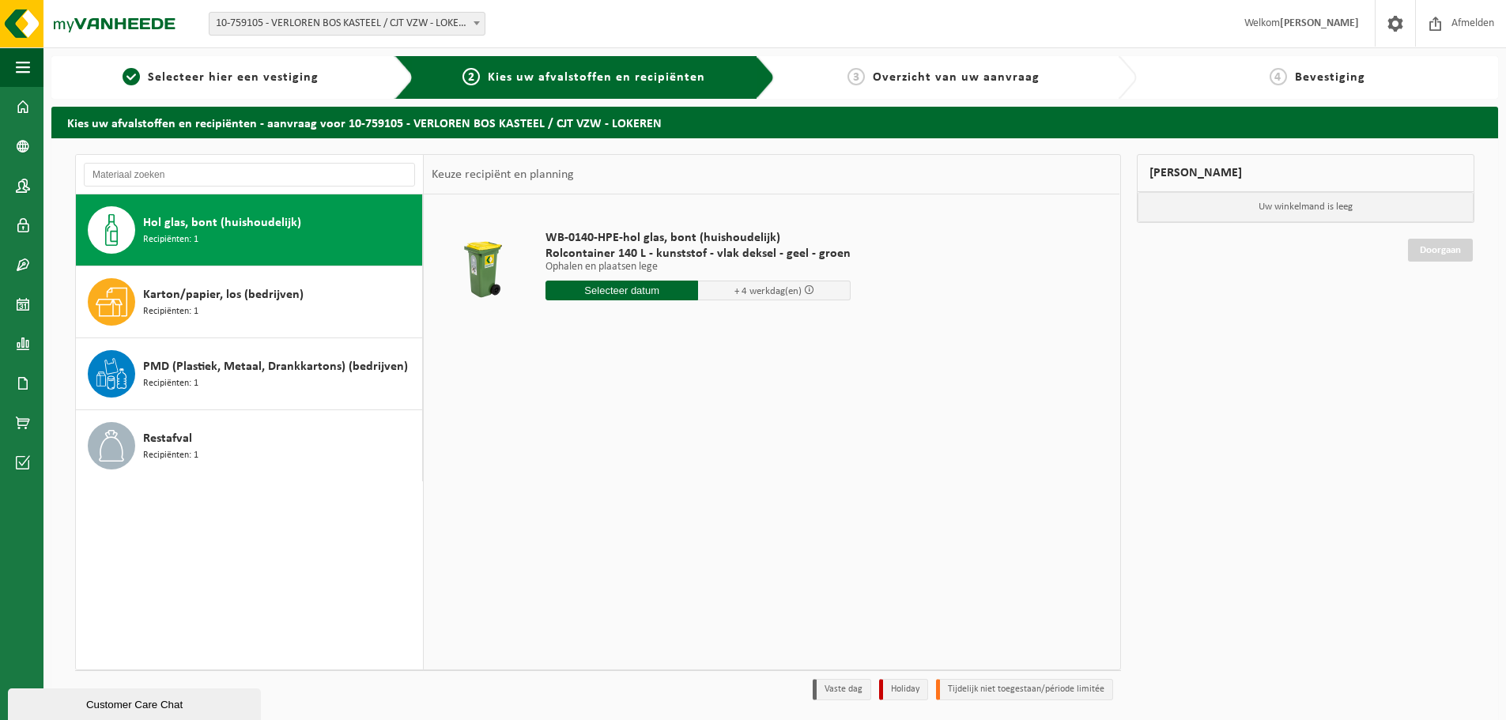
click at [654, 288] on input "text" at bounding box center [621, 291] width 153 height 20
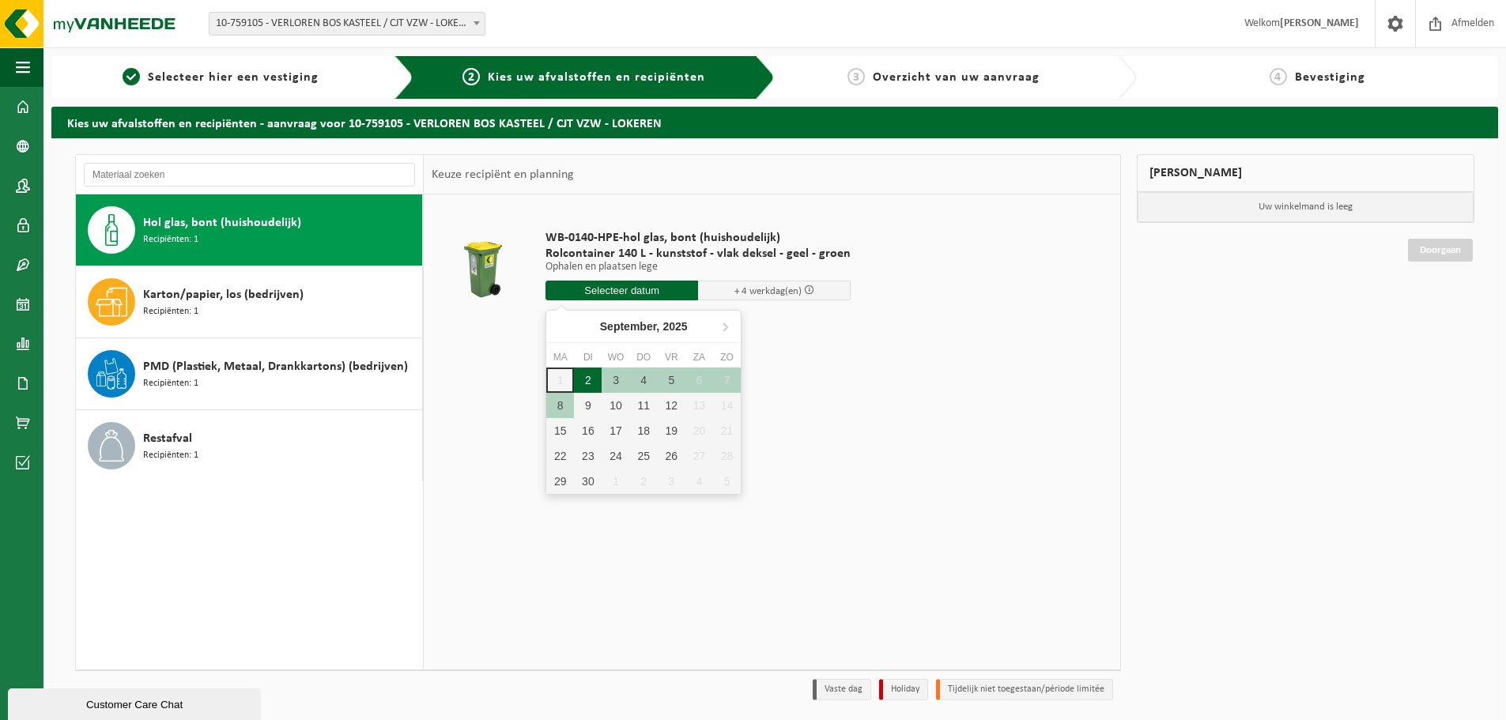
click at [579, 382] on div "2" at bounding box center [588, 380] width 28 height 25
type input "Van [DATE]"
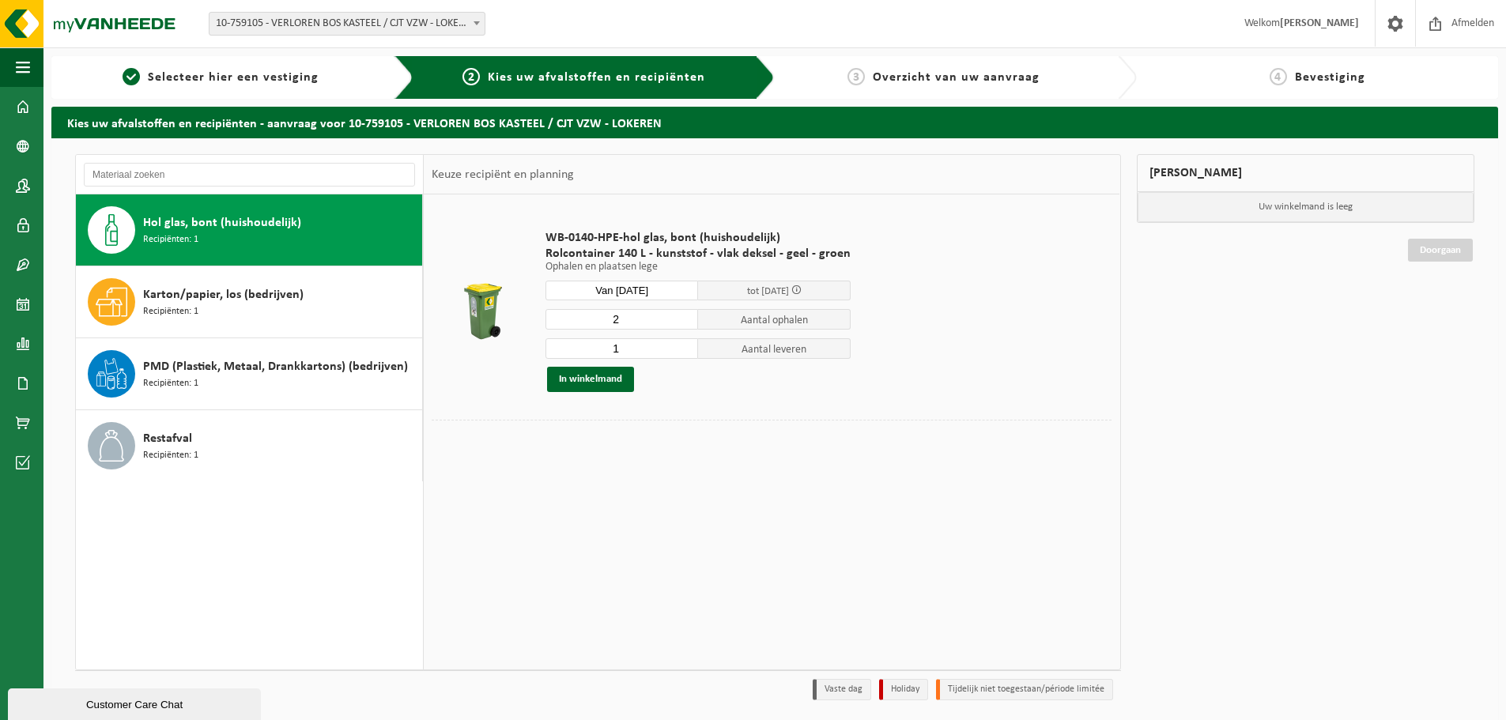
type input "1"
click at [682, 352] on input "1" at bounding box center [621, 348] width 153 height 21
type input "1"
click at [681, 322] on input "1" at bounding box center [621, 319] width 153 height 21
click at [604, 382] on button "In winkelmand" at bounding box center [590, 379] width 87 height 25
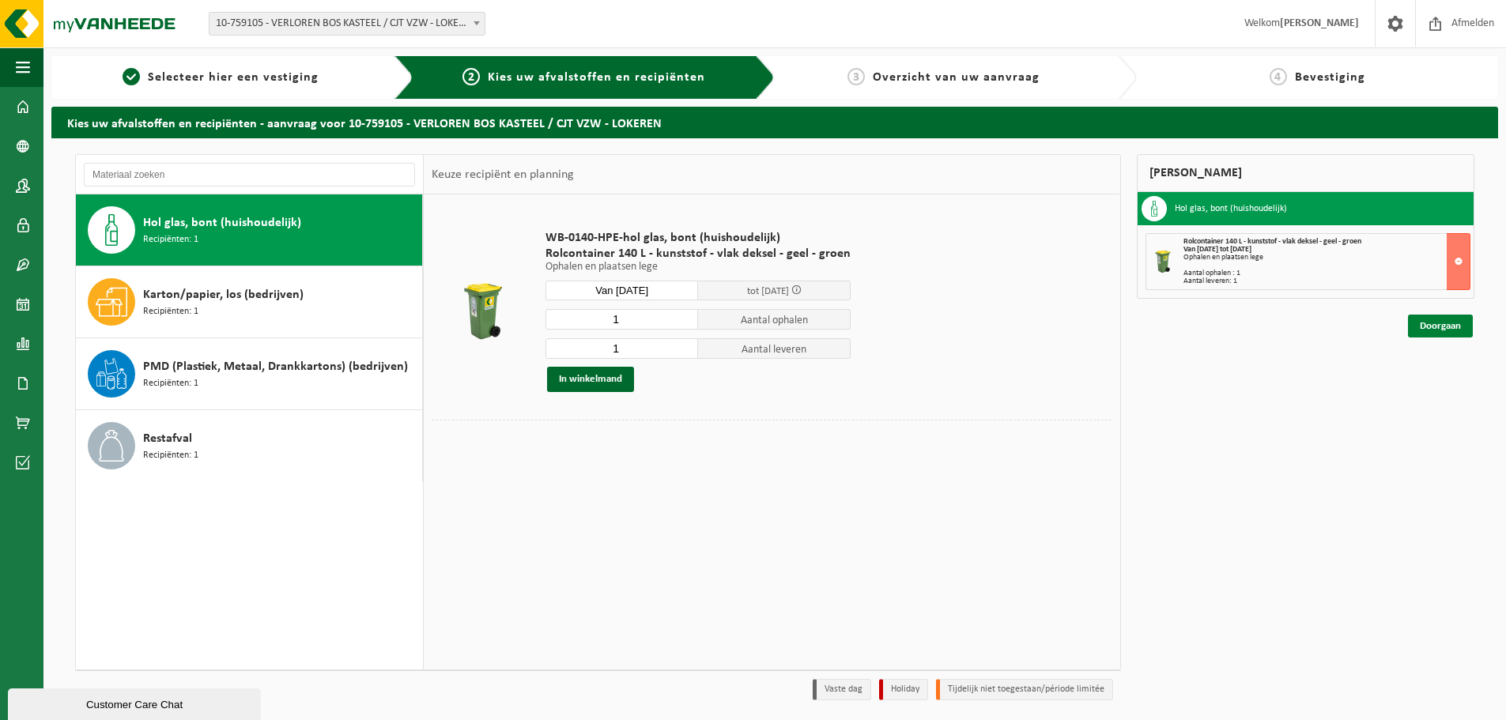
click at [1453, 322] on link "Doorgaan" at bounding box center [1440, 326] width 65 height 23
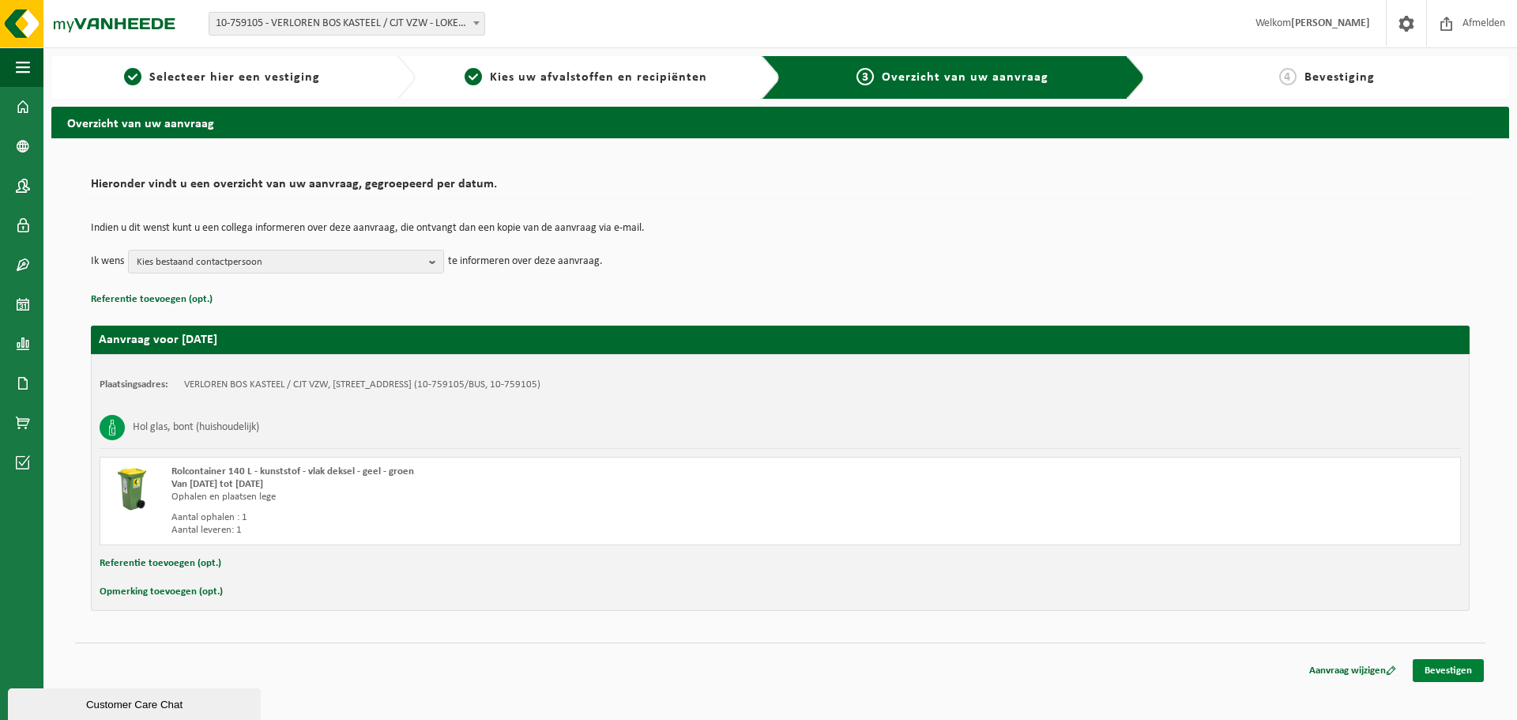
click at [1461, 670] on link "Bevestigen" at bounding box center [1448, 670] width 71 height 23
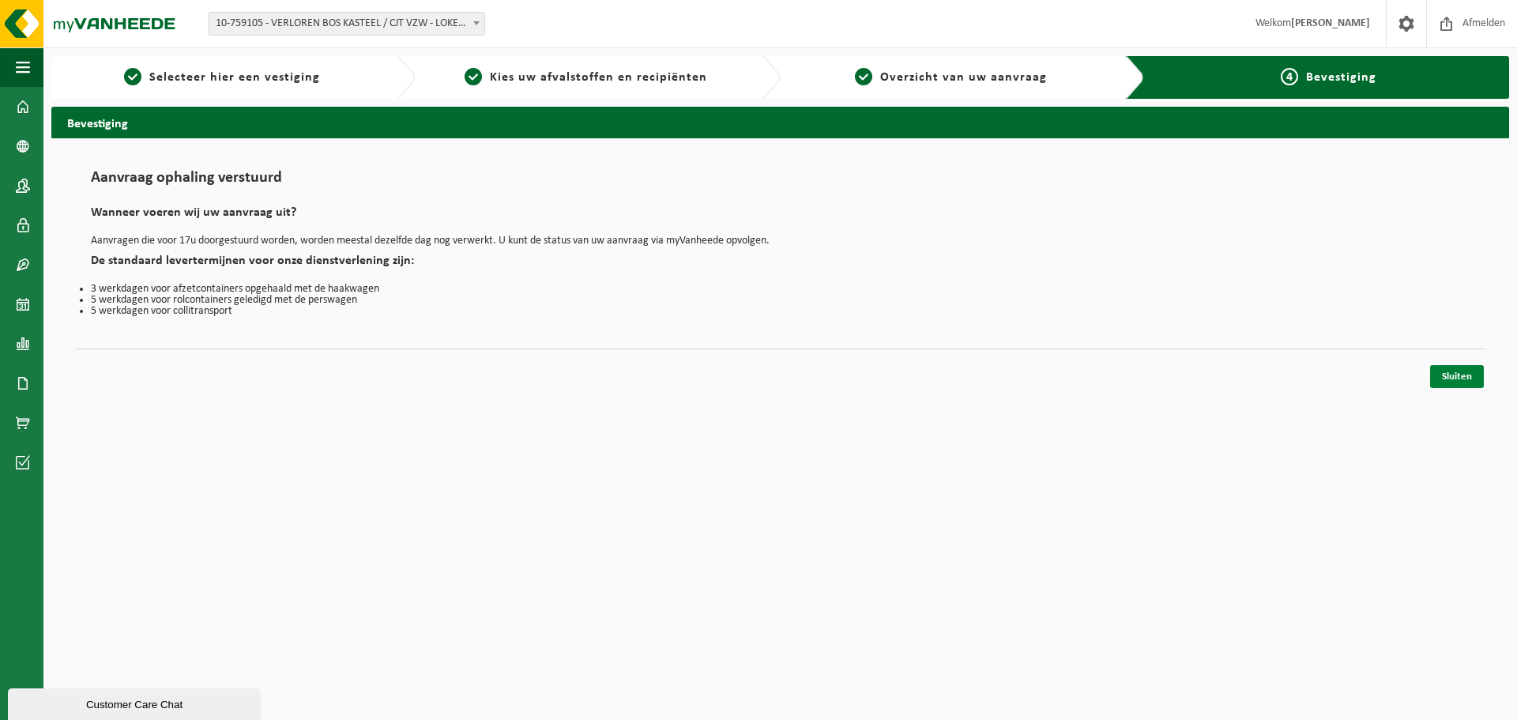
click at [1464, 373] on link "Sluiten" at bounding box center [1458, 376] width 54 height 23
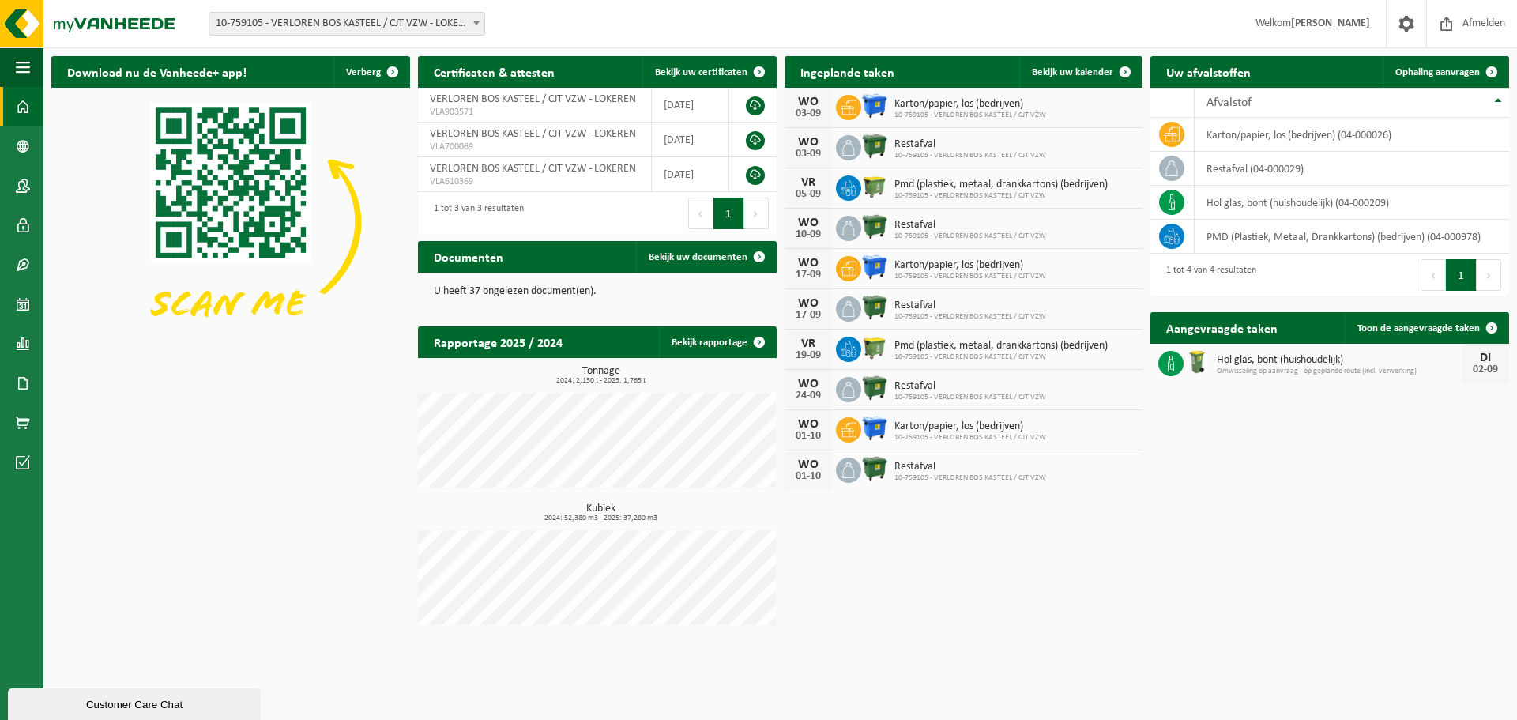
click at [415, 21] on span "10-759105 - VERLOREN BOS KASTEEL / CJT VZW - LOKEREN" at bounding box center [346, 24] width 275 height 22
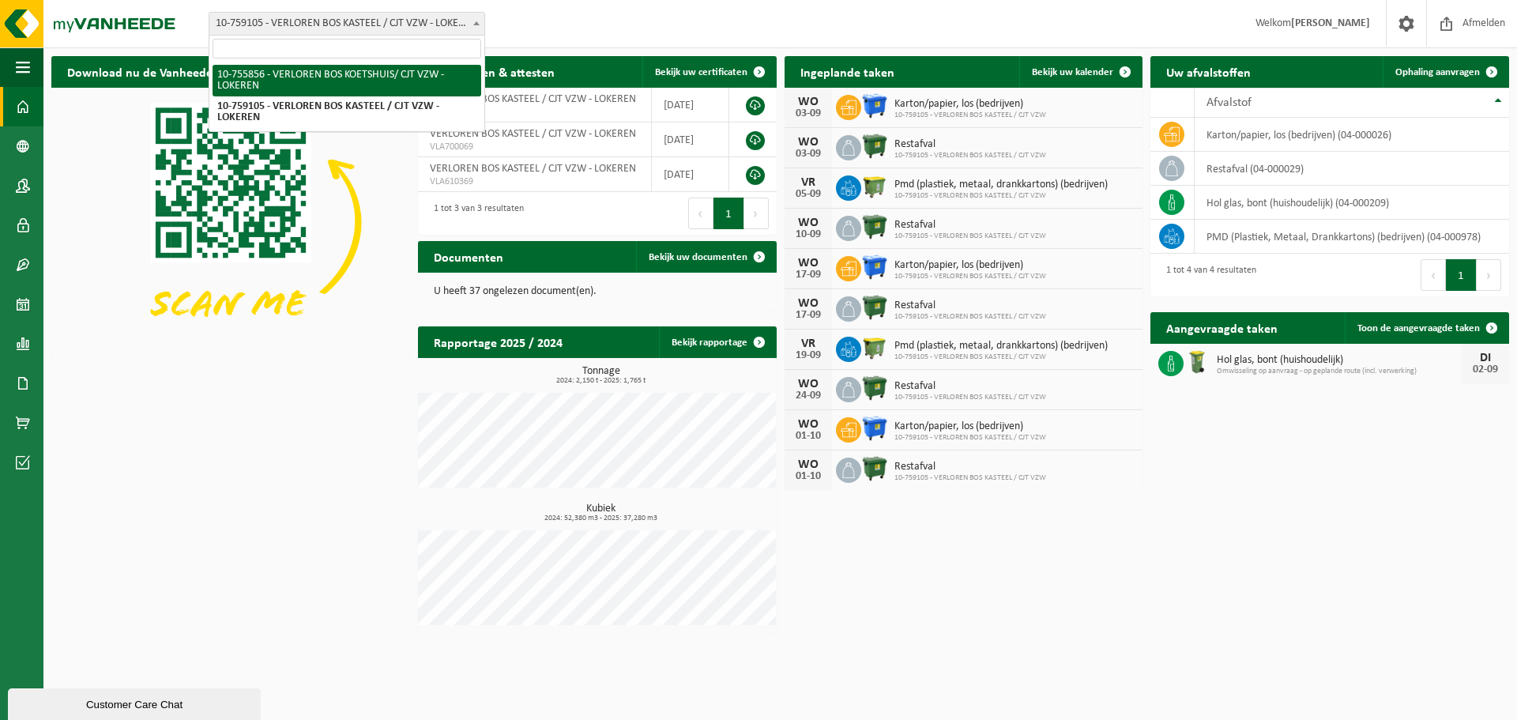
select select "8425"
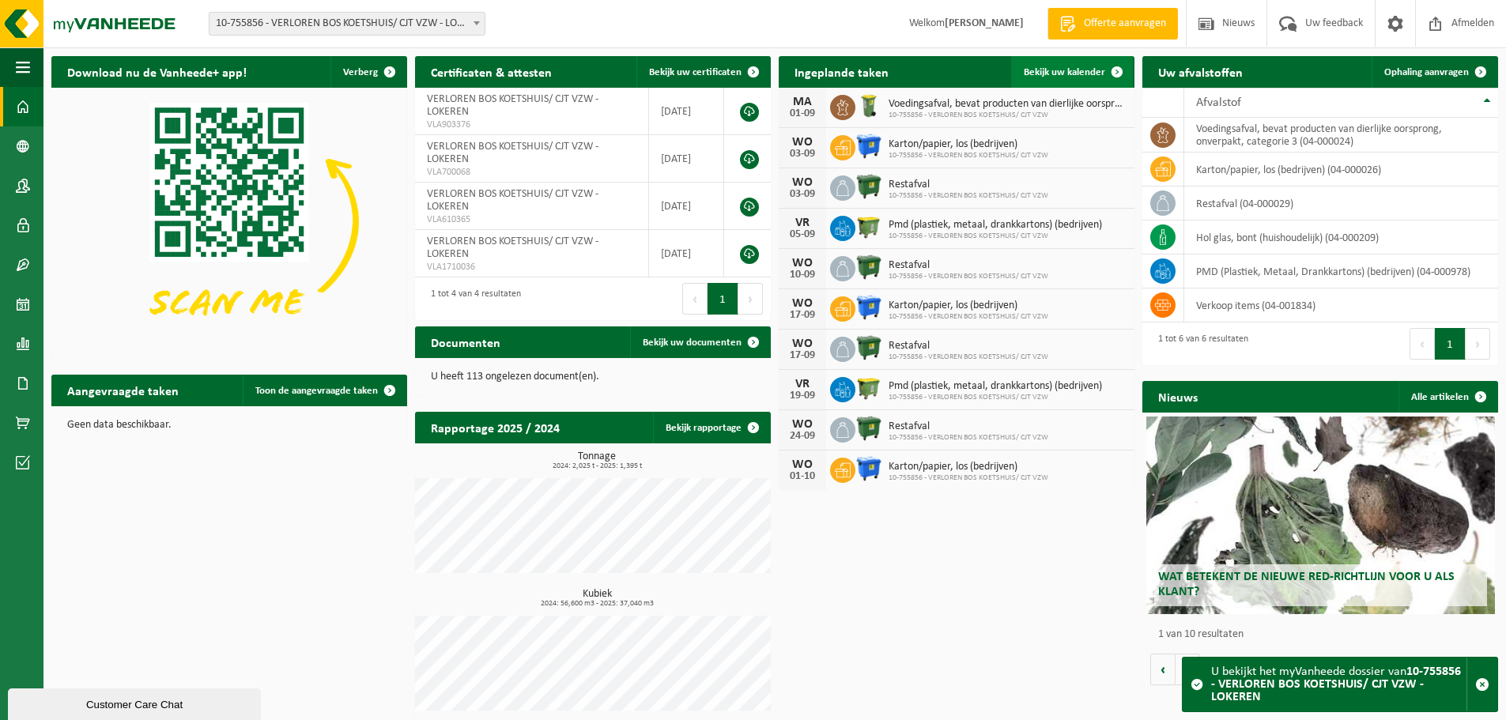
click at [1084, 73] on span "Bekijk uw kalender" at bounding box center [1064, 72] width 81 height 10
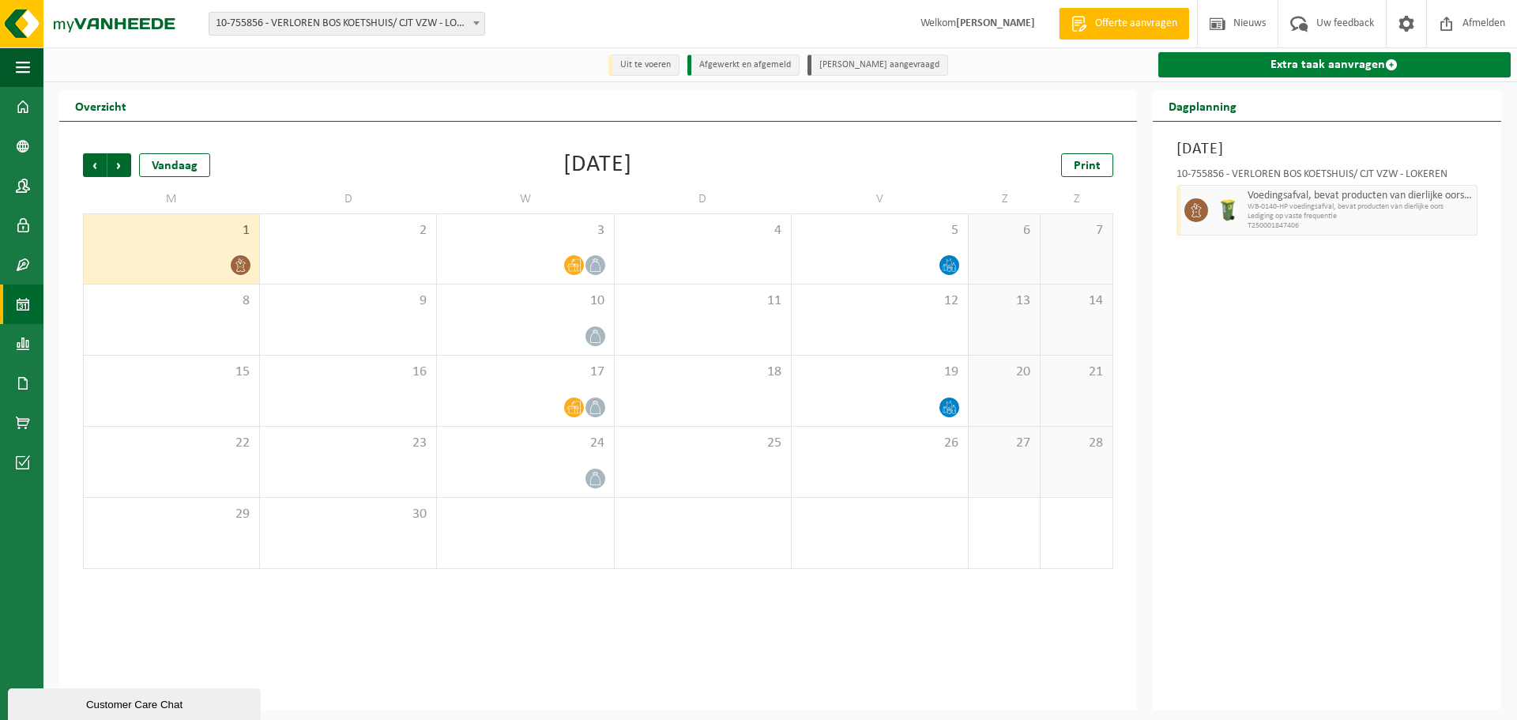
click at [1409, 70] on link "Extra taak aanvragen" at bounding box center [1335, 64] width 353 height 25
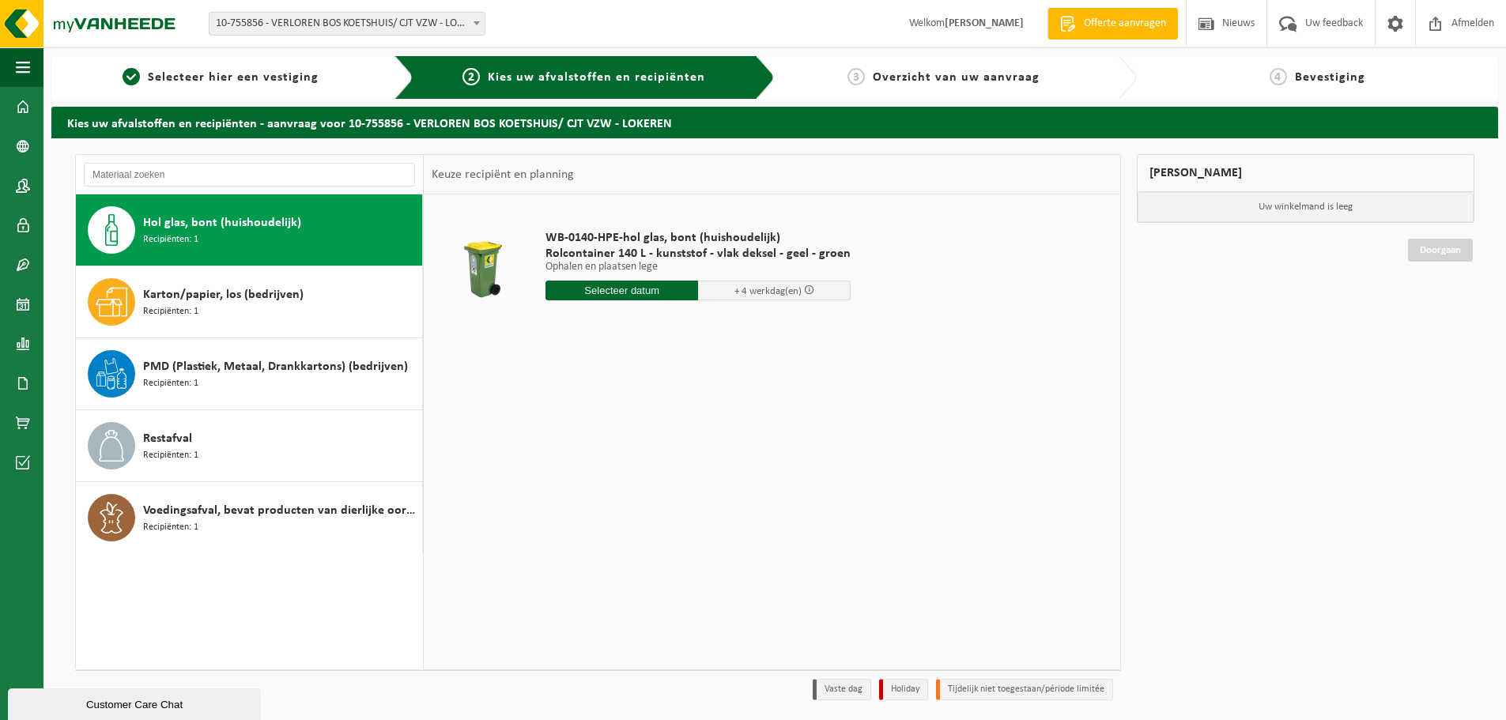
click at [678, 296] on input "text" at bounding box center [621, 291] width 153 height 20
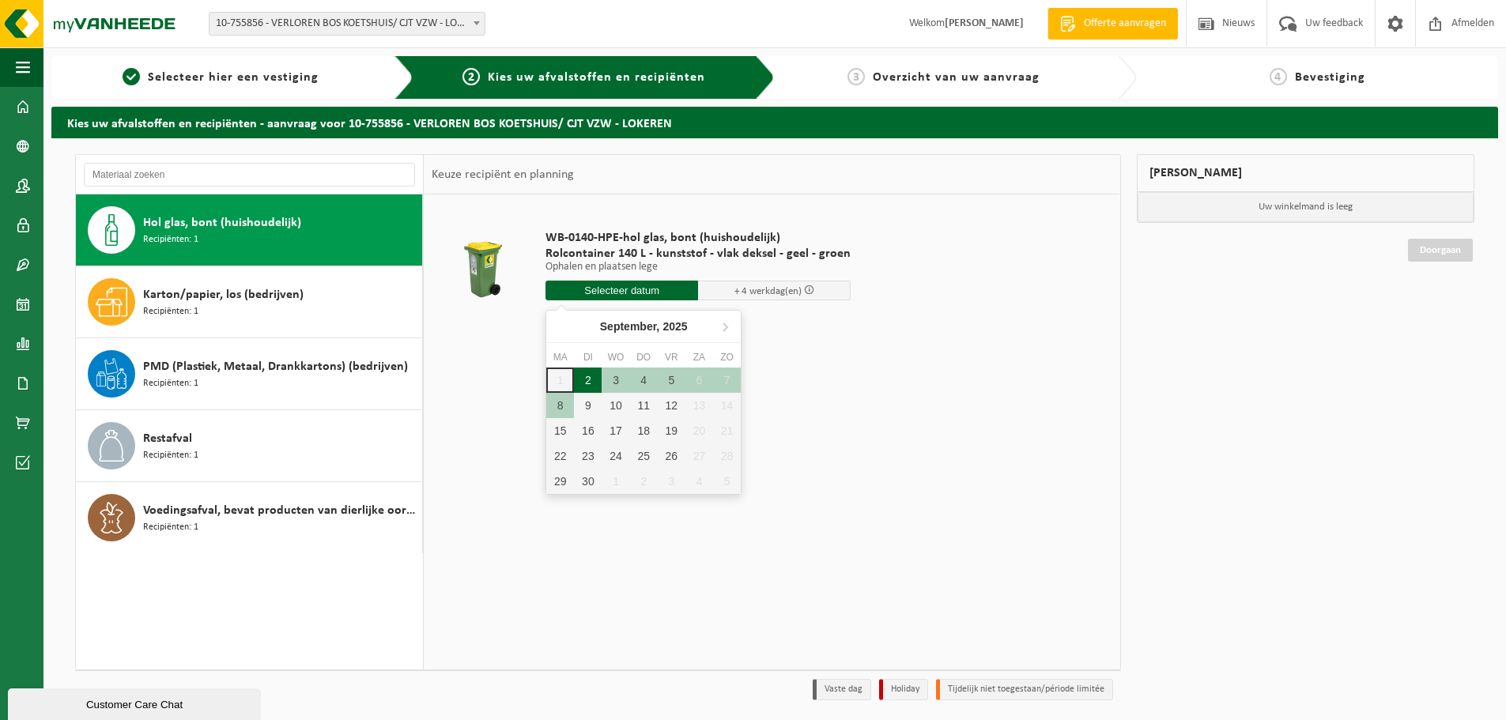
click at [584, 380] on div "2" at bounding box center [588, 380] width 28 height 25
type input "Van 2025-09-02"
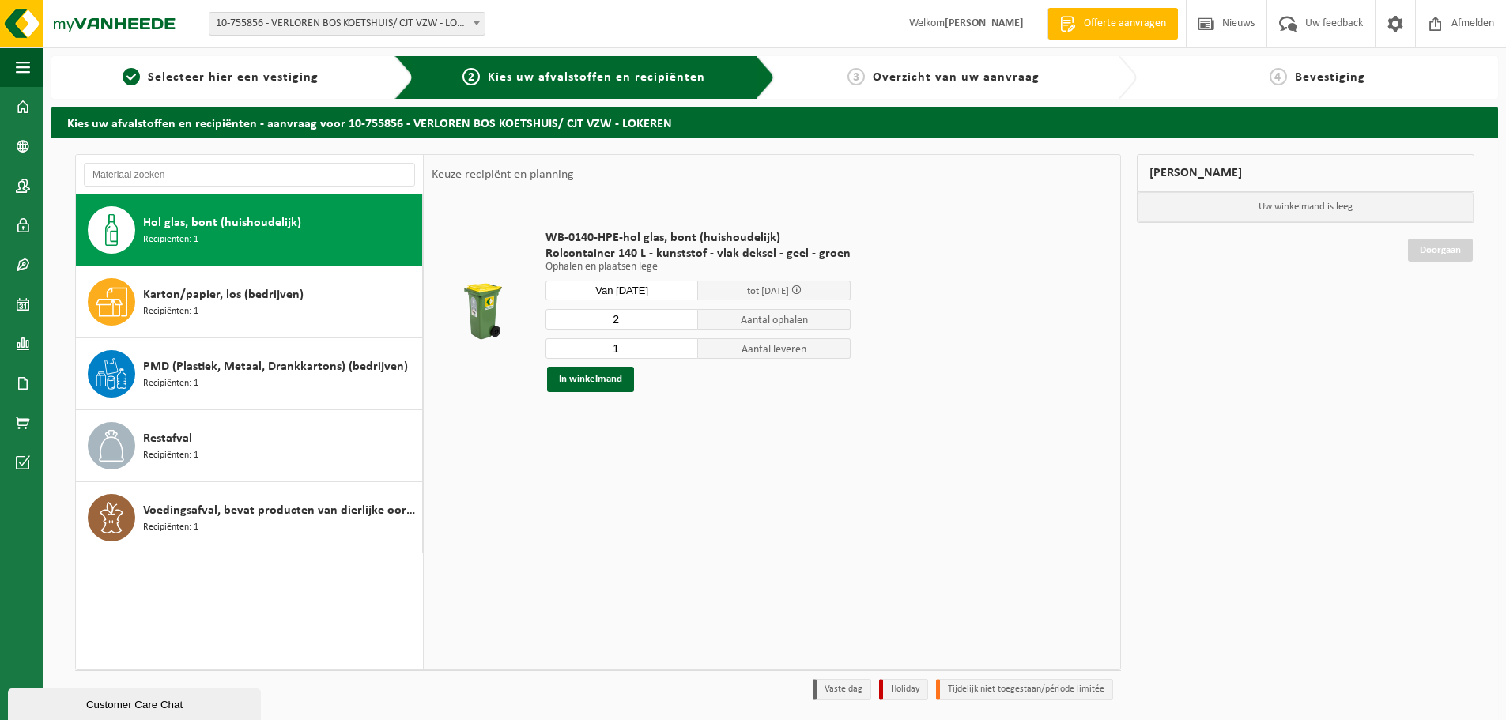
type input "2"
click at [683, 317] on input "2" at bounding box center [621, 319] width 153 height 21
click at [614, 376] on button "In winkelmand" at bounding box center [590, 379] width 87 height 25
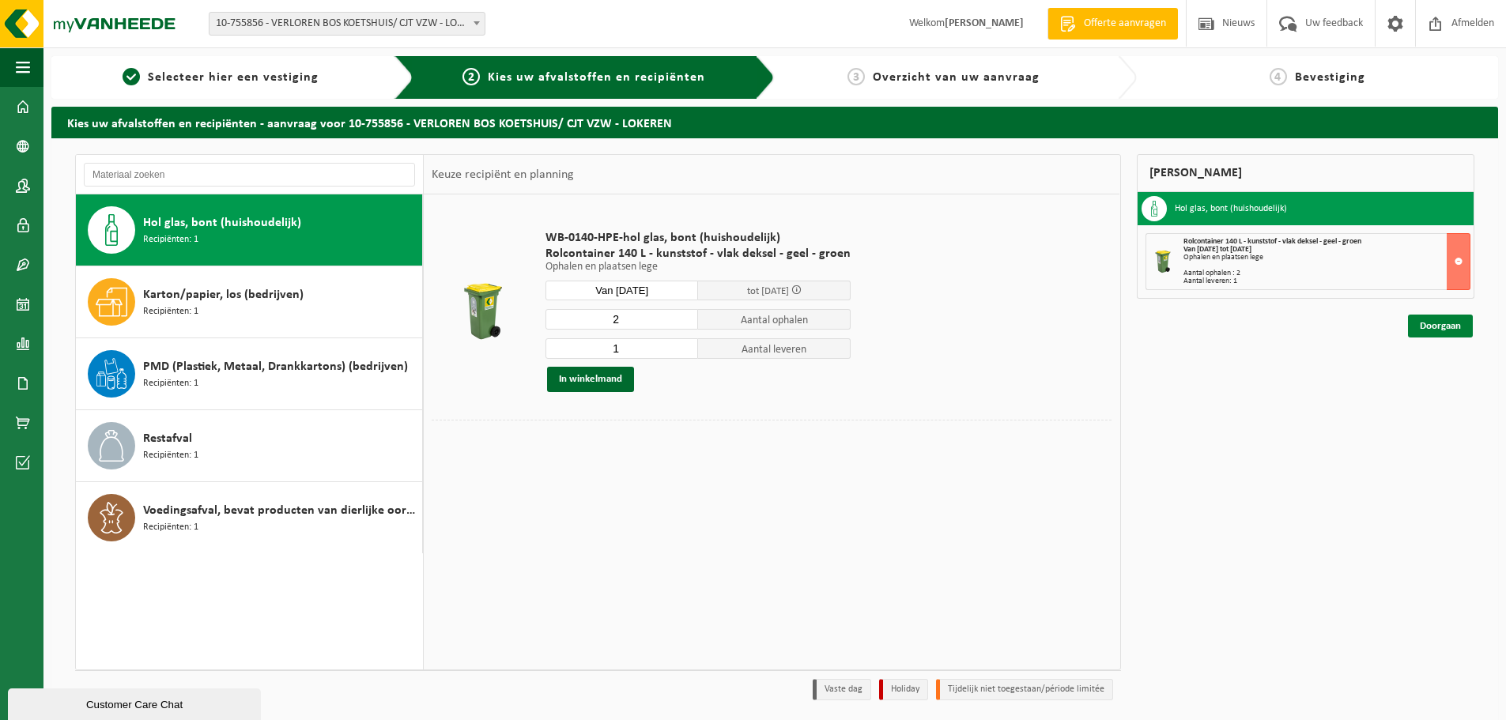
click at [1452, 329] on link "Doorgaan" at bounding box center [1440, 326] width 65 height 23
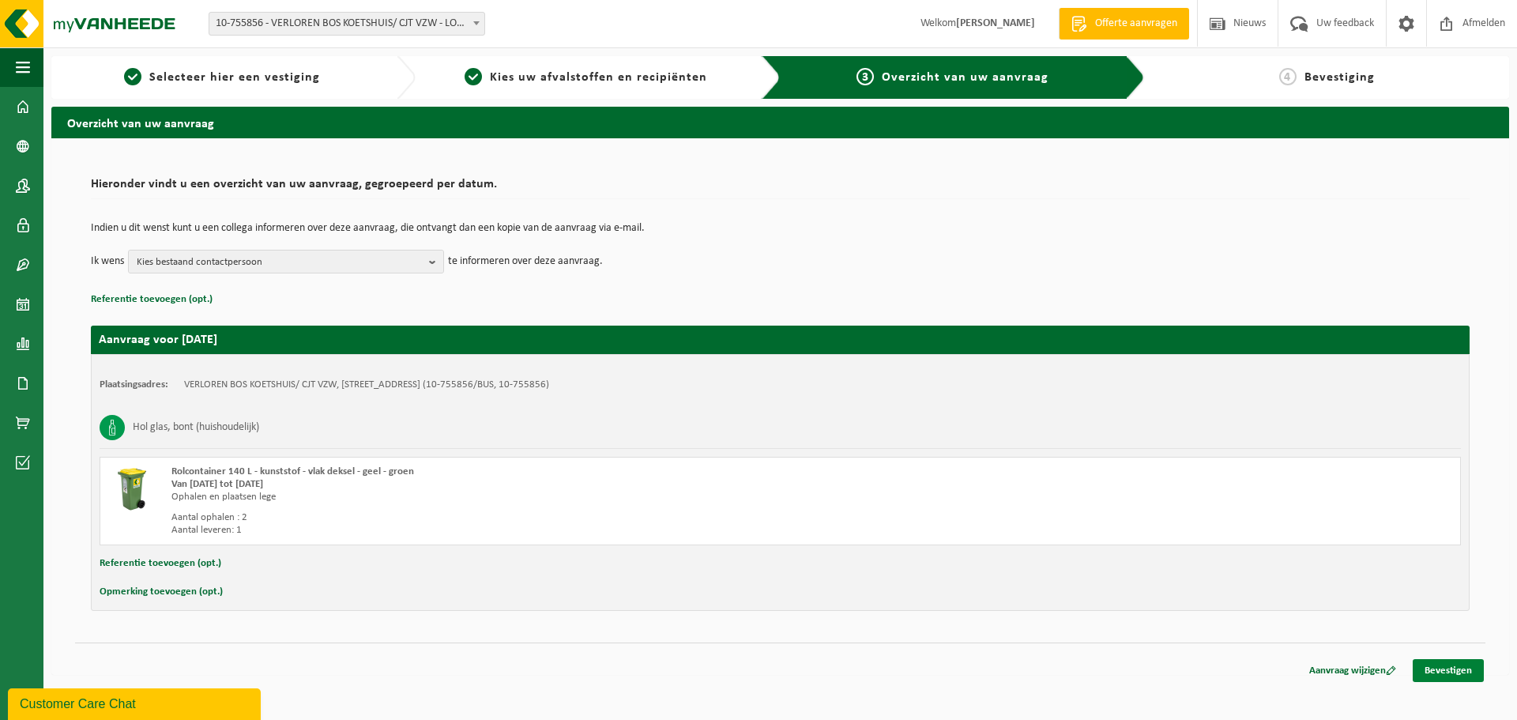
click at [1465, 673] on link "Bevestigen" at bounding box center [1448, 670] width 71 height 23
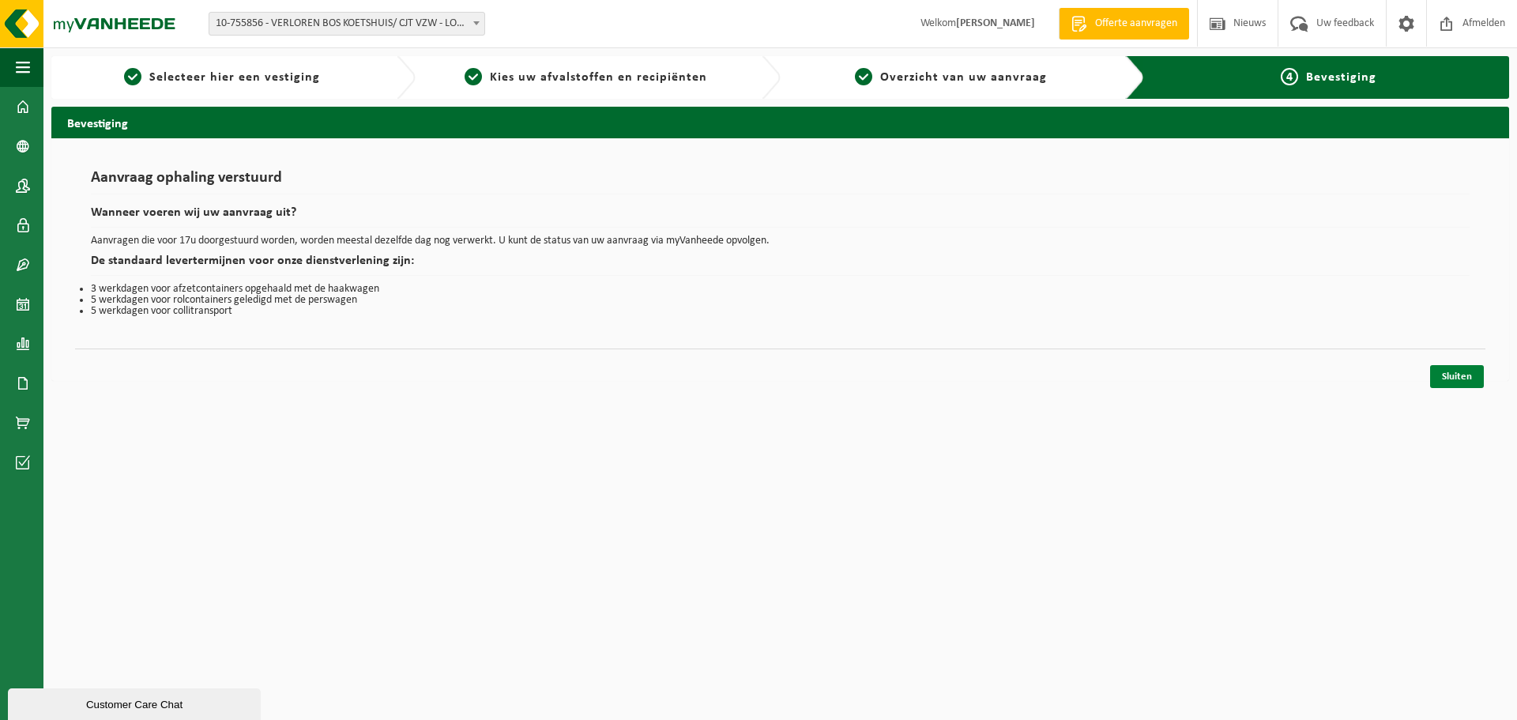
click at [1455, 370] on link "Sluiten" at bounding box center [1458, 376] width 54 height 23
